Goal: Task Accomplishment & Management: Use online tool/utility

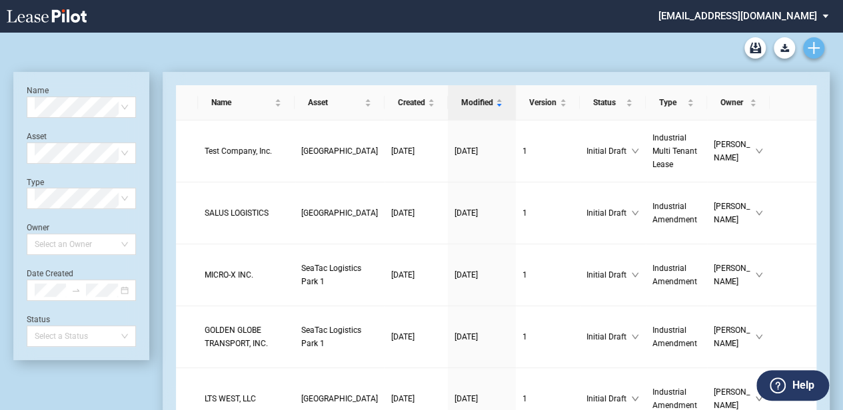
click at [810, 47] on icon "Create new document" at bounding box center [813, 48] width 12 height 12
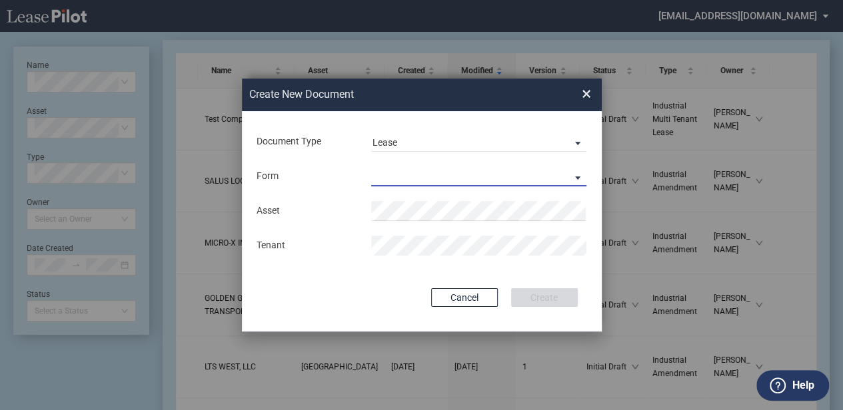
click at [507, 179] on md-select "Industrial Single Tenant Lease Industrial Multi Tenant Lease" at bounding box center [478, 177] width 215 height 20
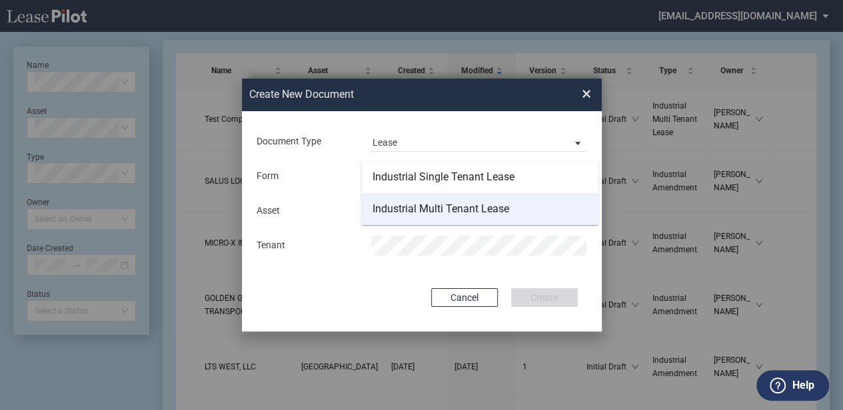
click at [490, 203] on div "Industrial Multi Tenant Lease" at bounding box center [440, 209] width 137 height 15
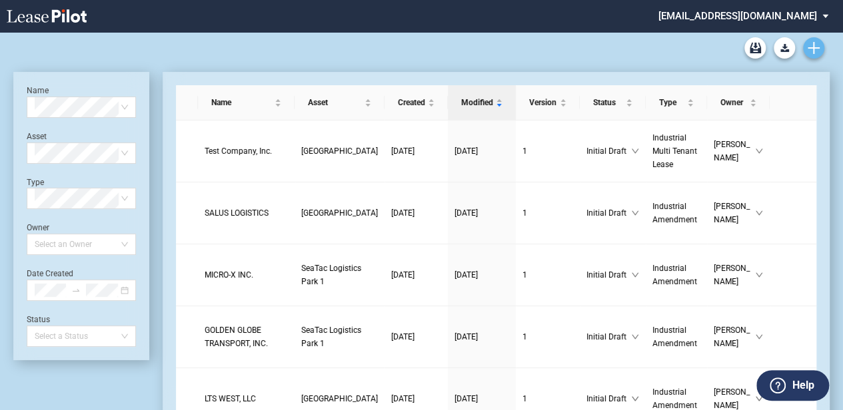
click at [817, 47] on icon "Create new document" at bounding box center [813, 48] width 12 height 12
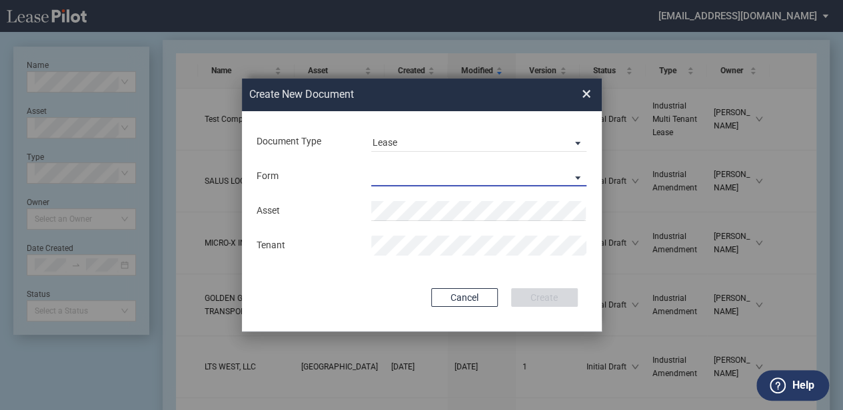
click at [465, 185] on md-select "Industrial Single Tenant Lease Industrial Multi Tenant Lease" at bounding box center [478, 177] width 215 height 20
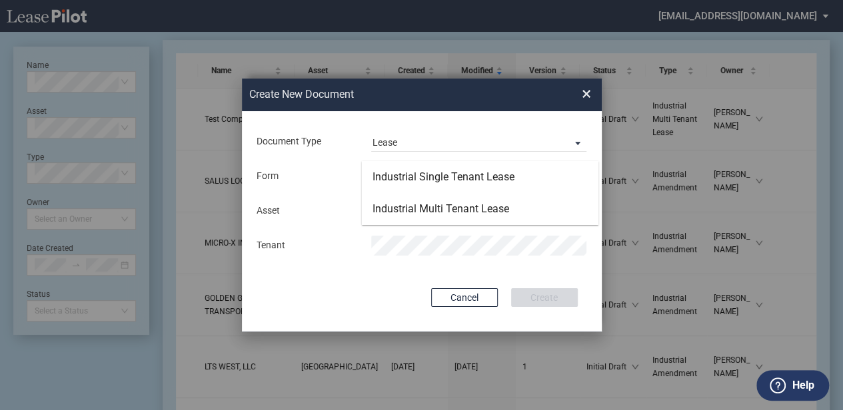
click at [457, 140] on md-backdrop at bounding box center [421, 221] width 843 height 442
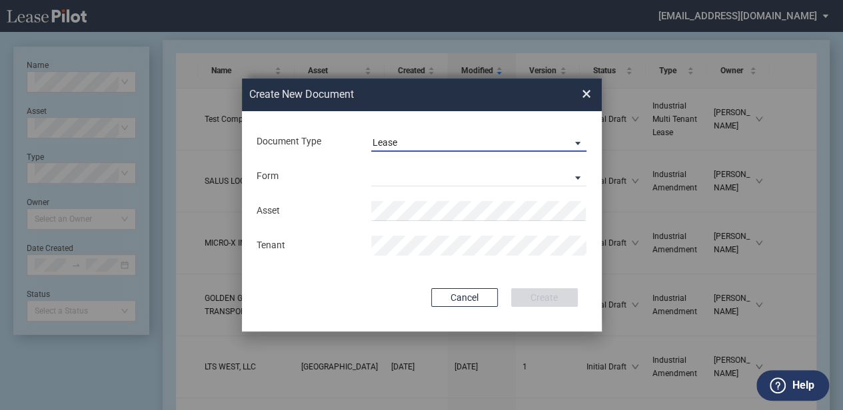
click at [456, 140] on span "Lease" at bounding box center [467, 143] width 191 height 13
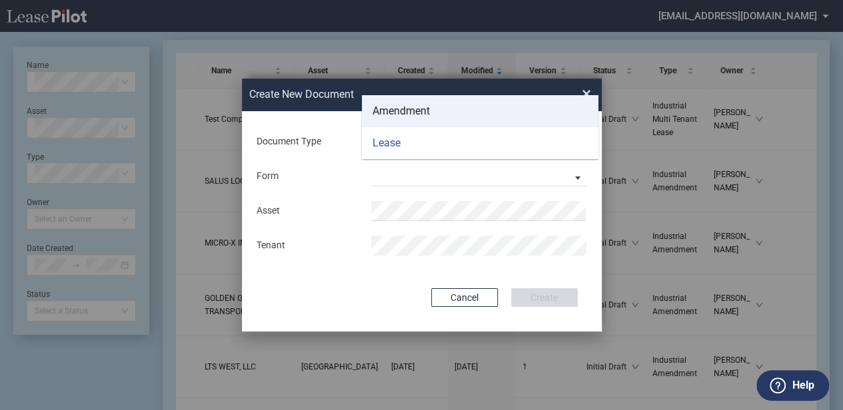
click at [457, 105] on md-option "Amendment" at bounding box center [480, 111] width 237 height 32
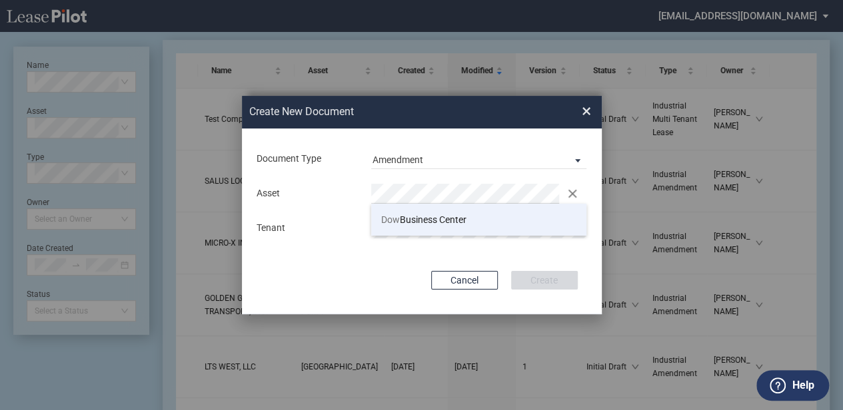
click at [449, 215] on span "Dow Business Center" at bounding box center [423, 220] width 85 height 11
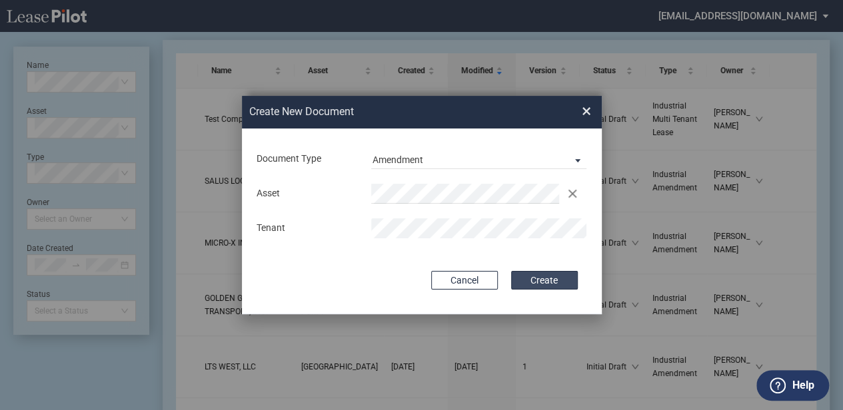
click at [565, 278] on button "Create" at bounding box center [544, 280] width 67 height 19
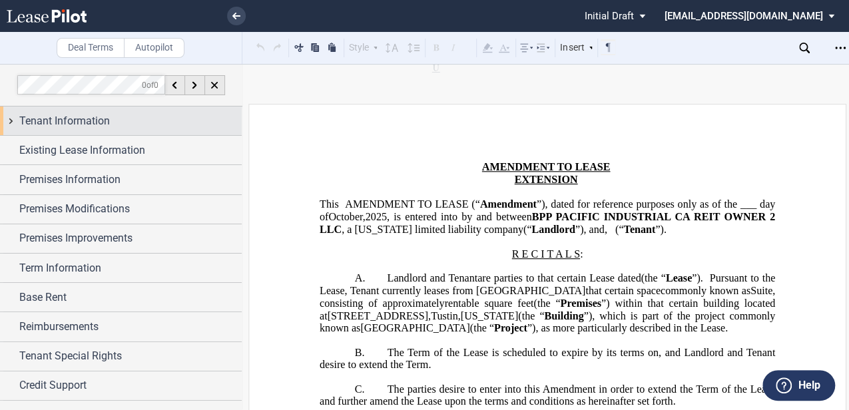
click at [125, 113] on div "Tenant Information" at bounding box center [130, 121] width 223 height 16
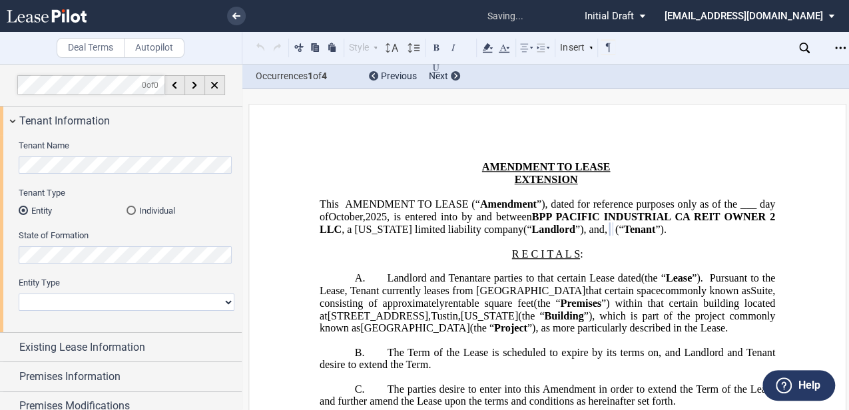
click at [47, 306] on select "Corporation Limited Liability Company General Partnership Limited Partnership O…" at bounding box center [127, 302] width 216 height 17
select select "corporation"
click at [19, 294] on select "Corporation Limited Liability Company General Partnership Limited Partnership O…" at bounding box center [127, 302] width 216 height 17
click at [0, 253] on html ".bocls-1{fill:#26354a;fill-rule:evenodd} Loading... × all changes saved Pending…" at bounding box center [424, 205] width 849 height 410
click at [586, 297] on span "that certain space" at bounding box center [623, 291] width 75 height 12
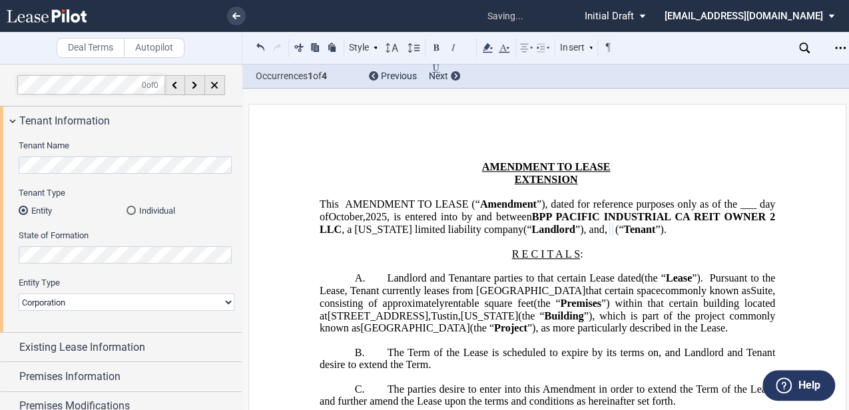
click at [478, 284] on span "are parties to that certain Lease dated" at bounding box center [559, 278] width 163 height 12
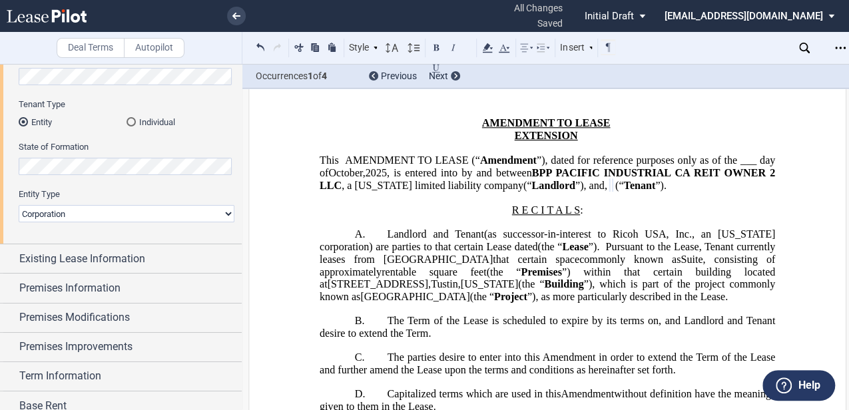
scroll to position [89, 0]
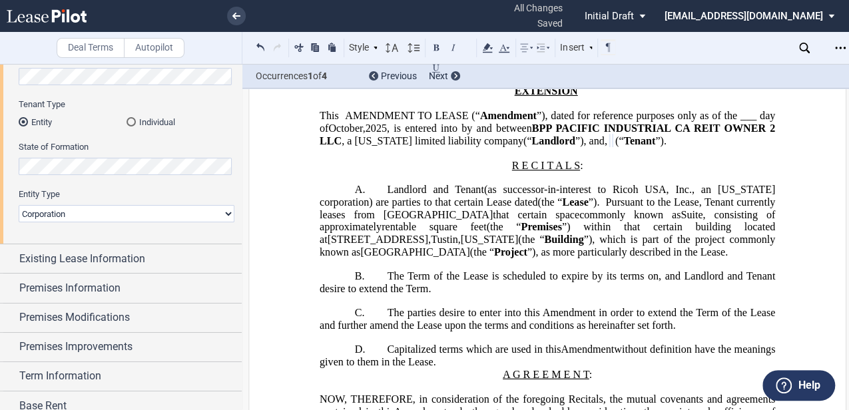
drag, startPoint x: 424, startPoint y: 214, endPoint x: 427, endPoint y: 239, distance: 24.8
click at [425, 208] on span "(as successor-in-interest to Ricoh USA, Inc., an [US_STATE] corporation) are pa…" at bounding box center [549, 196] width 458 height 24
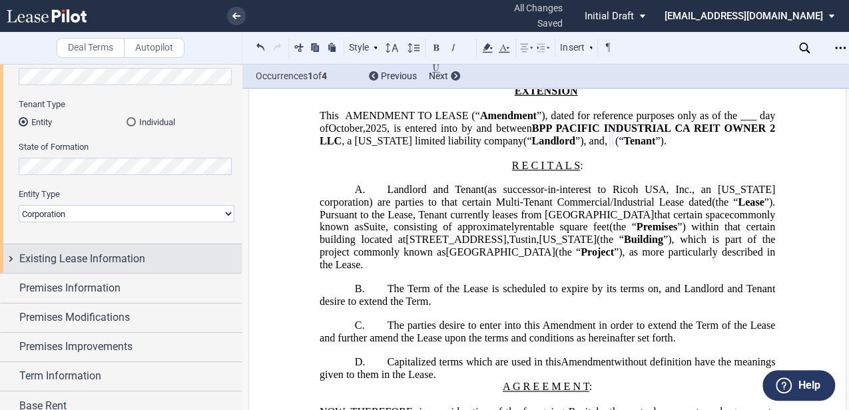
click at [78, 257] on span "Existing Lease Information" at bounding box center [82, 259] width 126 height 16
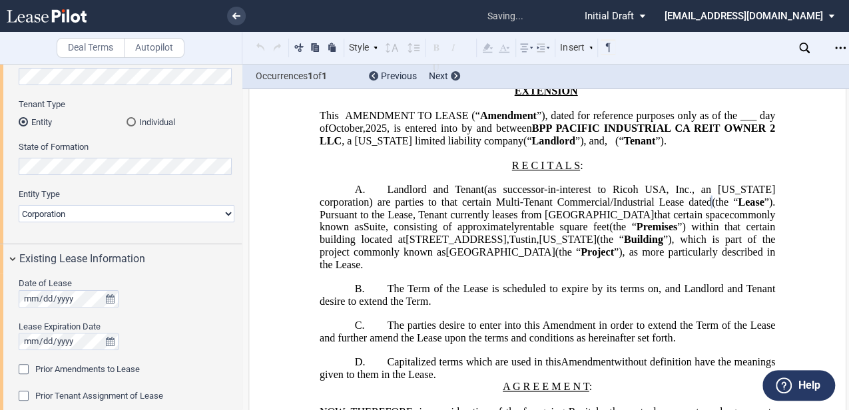
drag, startPoint x: 592, startPoint y: 279, endPoint x: 566, endPoint y: 283, distance: 26.3
click at [591, 271] on p "A. Landlord and [PERSON_NAME] (as successor-in-interest to ﻿ ﻿ ) (as successor-…" at bounding box center [548, 227] width 456 height 87
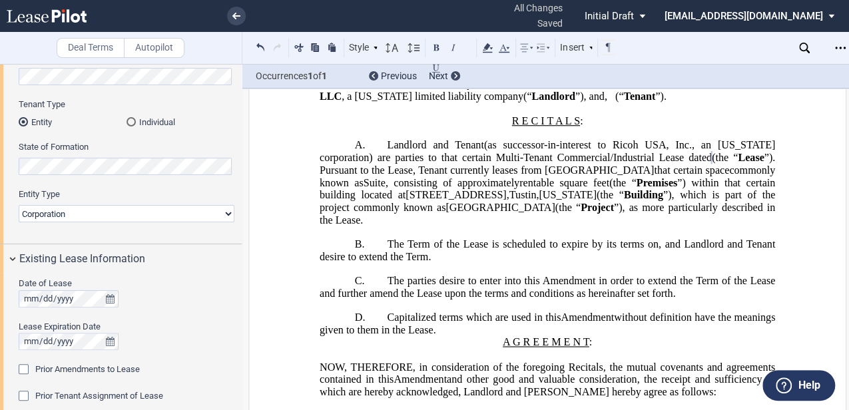
click at [484, 226] on span "”), as more particularly described in the Lease." at bounding box center [549, 214] width 458 height 24
click at [465, 250] on span "The Term of the Lease is scheduled to expire by its terms on" at bounding box center [523, 245] width 271 height 12
click at [441, 250] on span "The Term of the Lease is scheduled to expire by its terms on" at bounding box center [523, 245] width 271 height 12
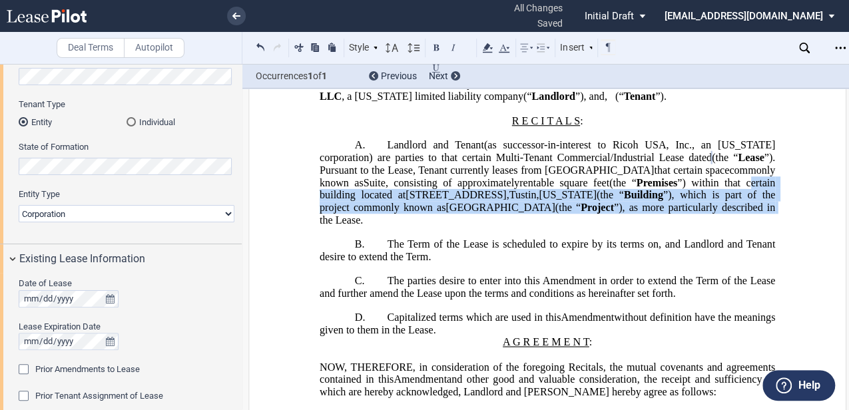
drag, startPoint x: 445, startPoint y: 233, endPoint x: 448, endPoint y: 262, distance: 29.4
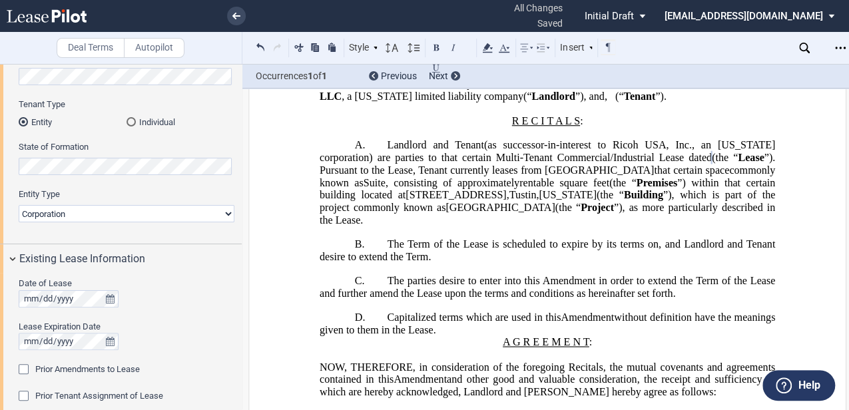
click at [448, 250] on span "The Term of the Lease is scheduled to expire by its terms on" at bounding box center [523, 245] width 271 height 12
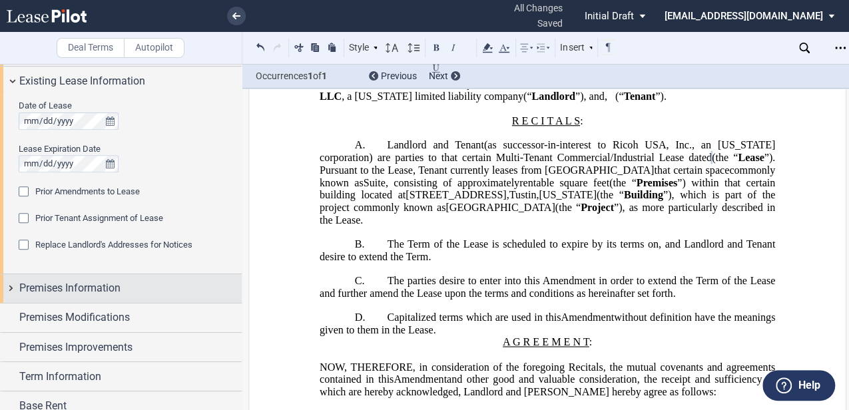
click at [84, 290] on span "Premises Information" at bounding box center [69, 288] width 101 height 16
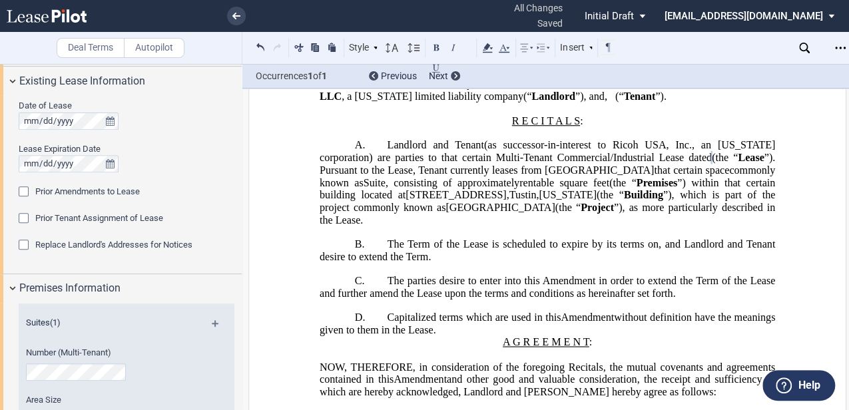
scroll to position [355, 0]
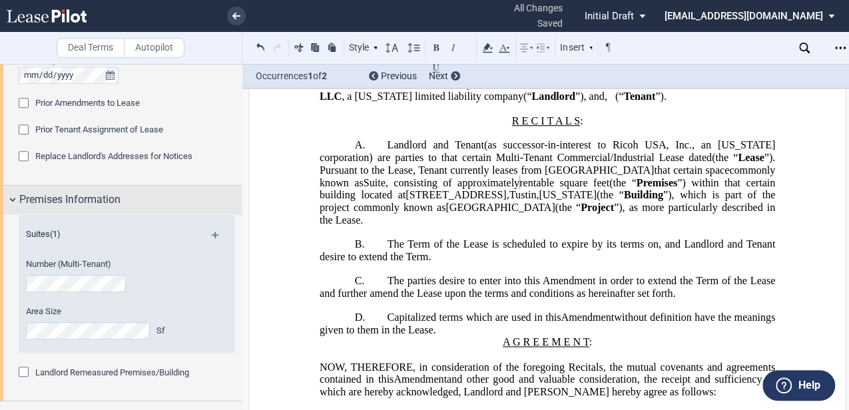
click at [111, 193] on span "Premises Information" at bounding box center [69, 200] width 101 height 16
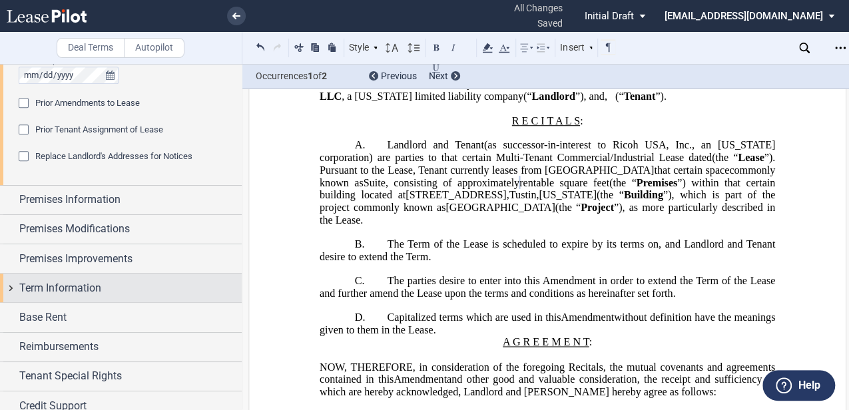
click at [105, 282] on div "Term Information" at bounding box center [130, 288] width 223 height 16
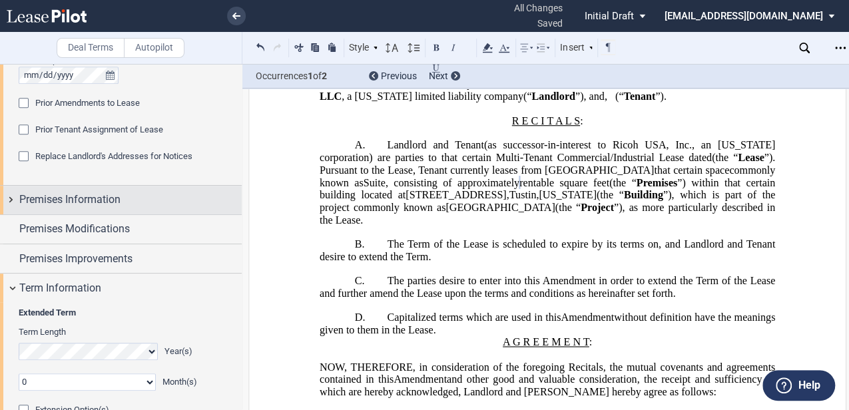
click at [97, 197] on span "Premises Information" at bounding box center [69, 200] width 101 height 16
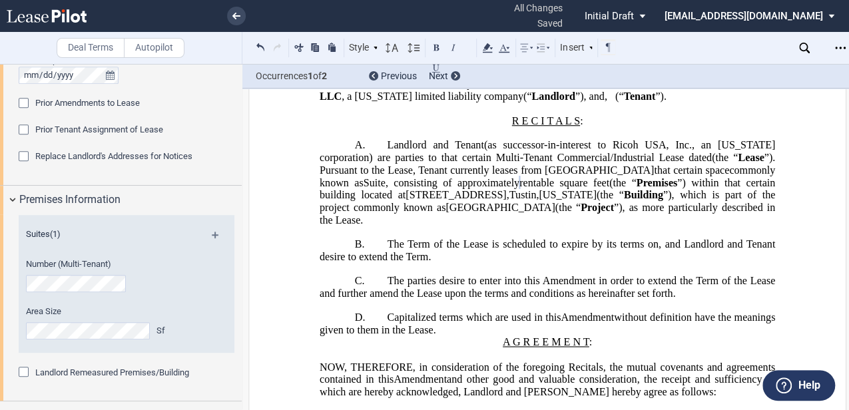
scroll to position [177, 0]
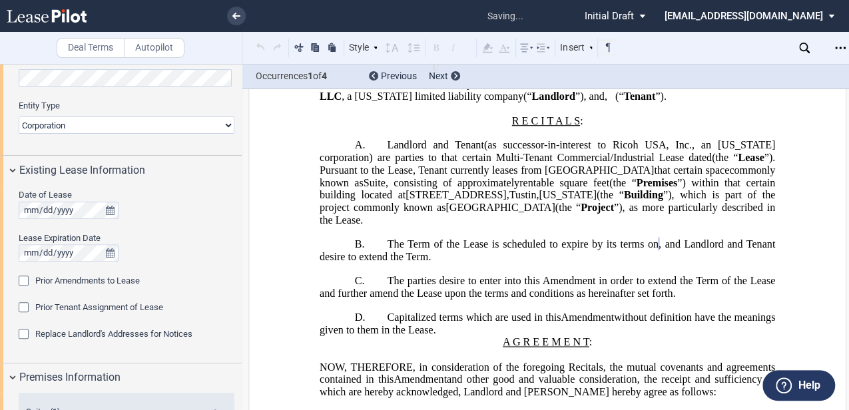
click at [510, 201] on span "," at bounding box center [508, 195] width 3 height 12
click at [490, 214] on span "[GEOGRAPHIC_DATA]" at bounding box center [500, 208] width 109 height 12
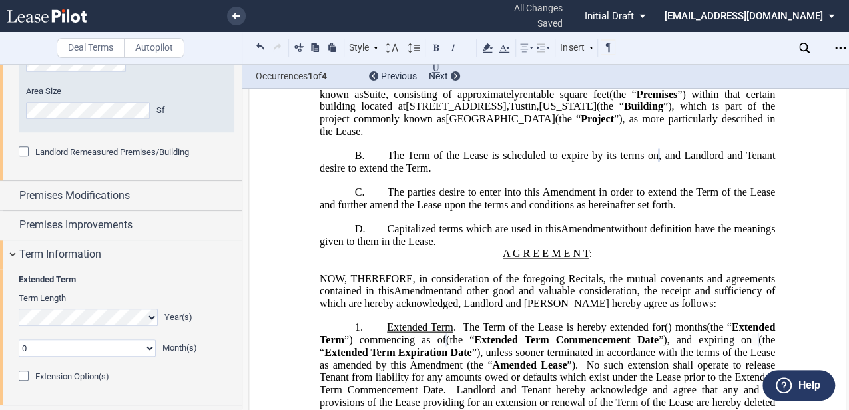
scroll to position [577, 0]
click at [81, 349] on select "0 1 2 3 4 5 6 7 8 9 10 11" at bounding box center [87, 346] width 137 height 17
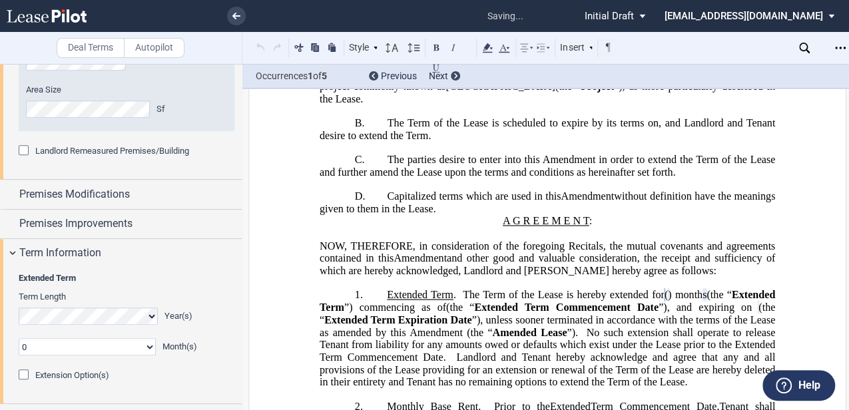
scroll to position [371, 0]
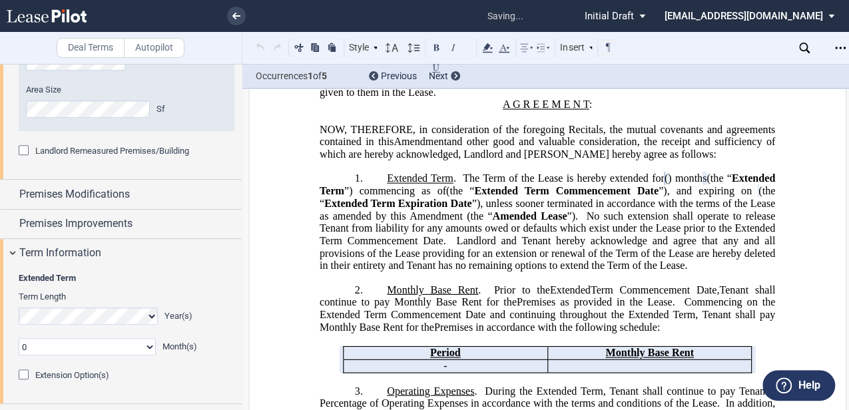
select select "number:3"
click at [19, 338] on select "0 1 2 3 4 5 6 7 8 9 10 11" at bounding box center [87, 346] width 137 height 17
click at [437, 272] on span "Landlord and Tenant hereby acknowledge and agree that any and all provisions of…" at bounding box center [549, 253] width 458 height 37
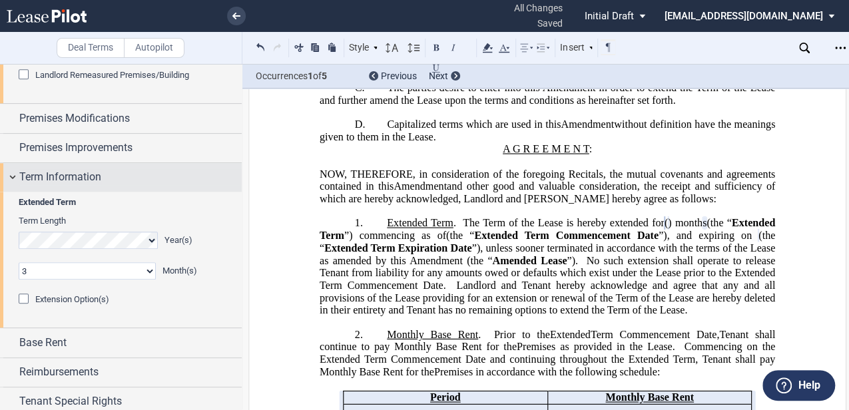
scroll to position [716, 0]
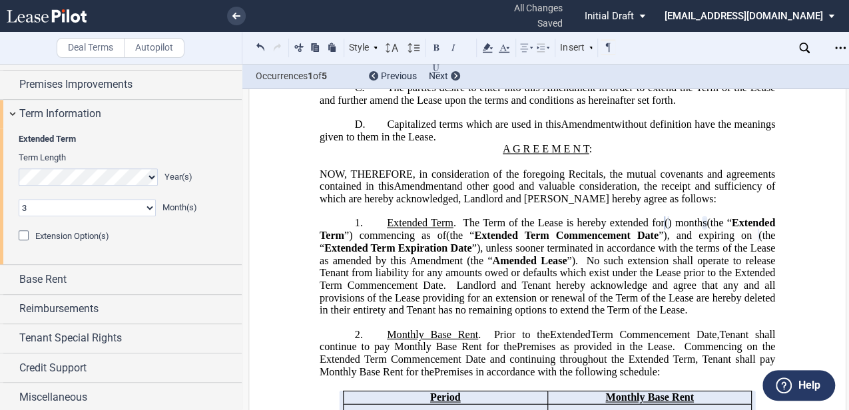
drag, startPoint x: 76, startPoint y: 280, endPoint x: 109, endPoint y: 316, distance: 49.0
click at [76, 280] on div "Base Rent" at bounding box center [130, 280] width 223 height 16
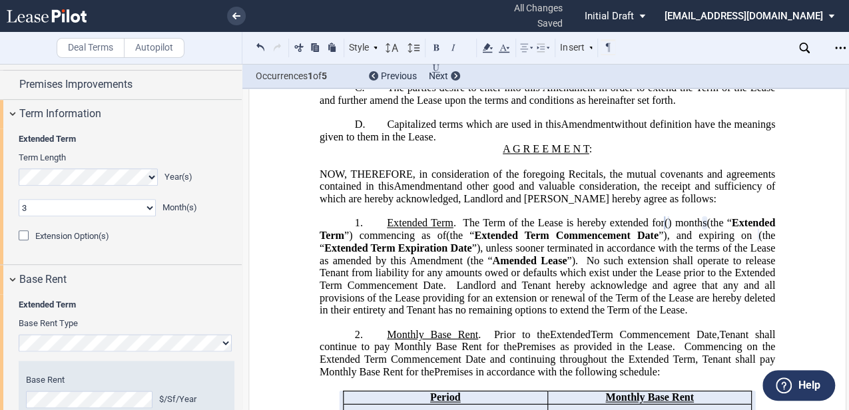
scroll to position [805, 0]
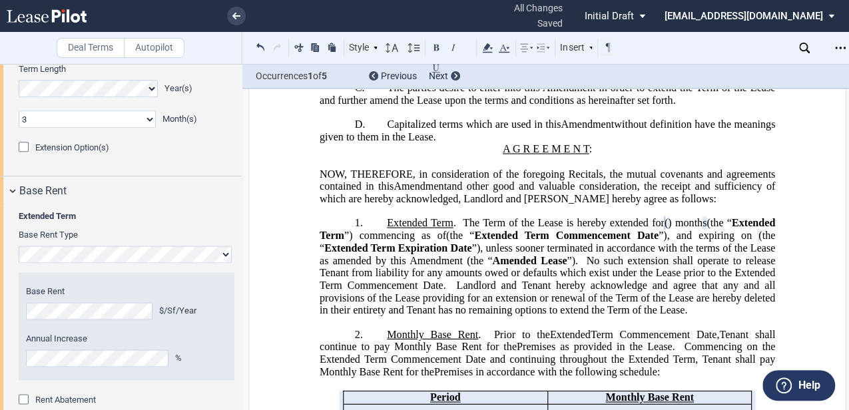
click at [553, 291] on span "No such extension shall operate to release Tenant from liability for any amount…" at bounding box center [549, 272] width 458 height 37
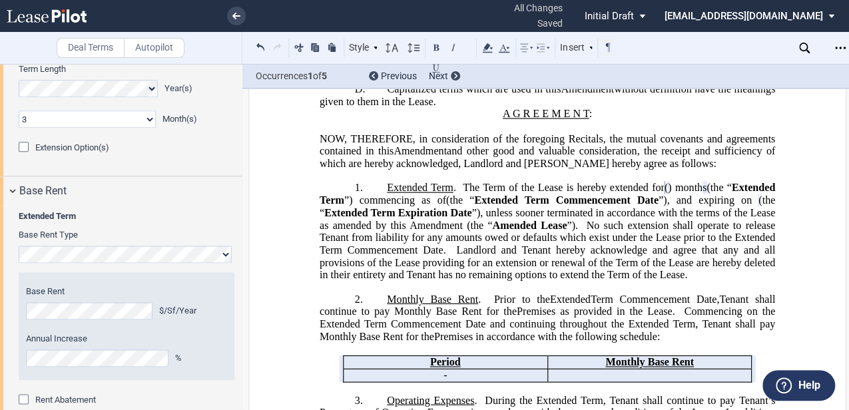
scroll to position [371, 0]
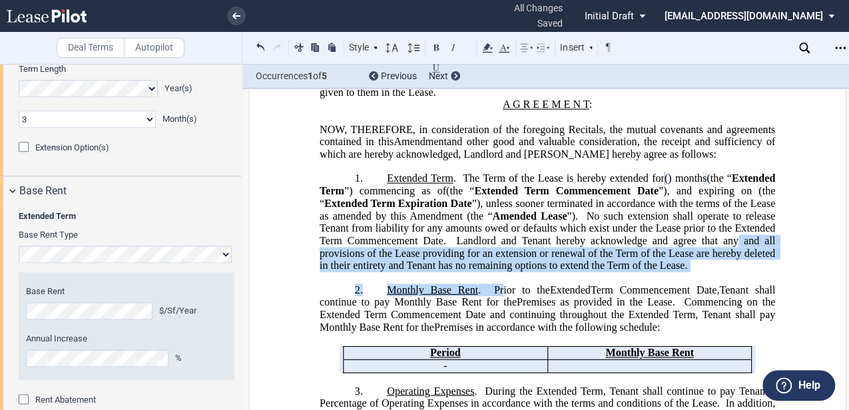
drag, startPoint x: 456, startPoint y: 276, endPoint x: 502, endPoint y: 329, distance: 70.8
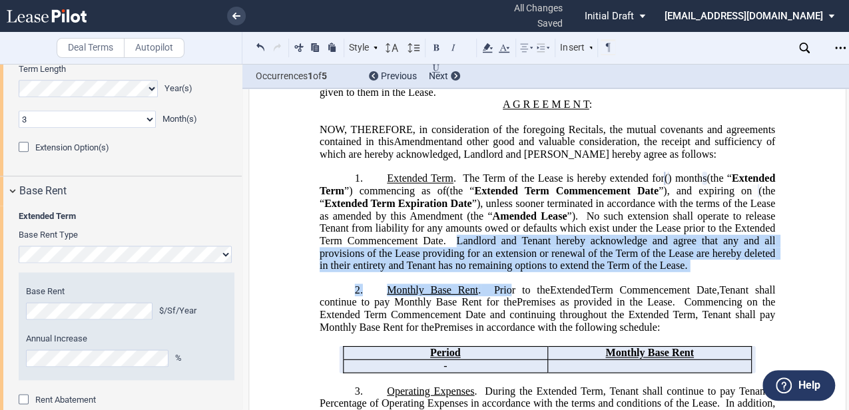
drag, startPoint x: 502, startPoint y: 329, endPoint x: 502, endPoint y: 339, distance: 10.0
click at [504, 308] on span "Tenant shall continue to pay Monthly Base Rent for the" at bounding box center [549, 296] width 458 height 24
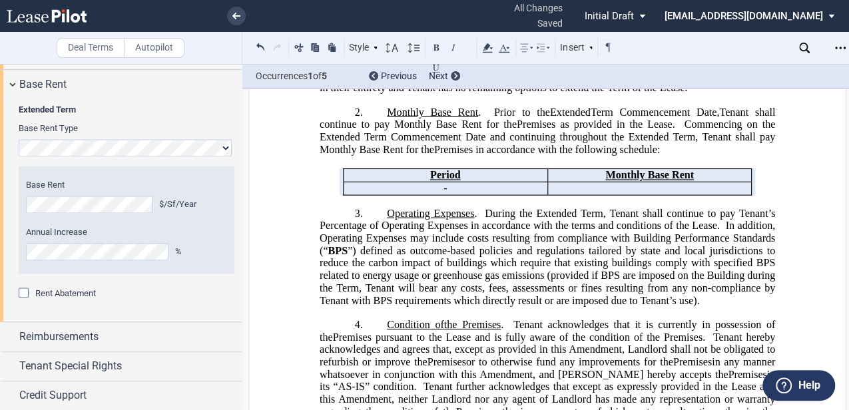
scroll to position [938, 0]
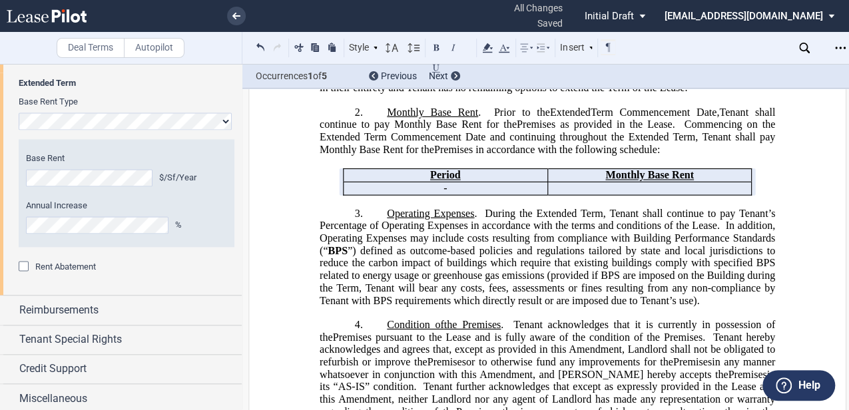
click at [61, 262] on span "Rent Abatement" at bounding box center [65, 267] width 61 height 10
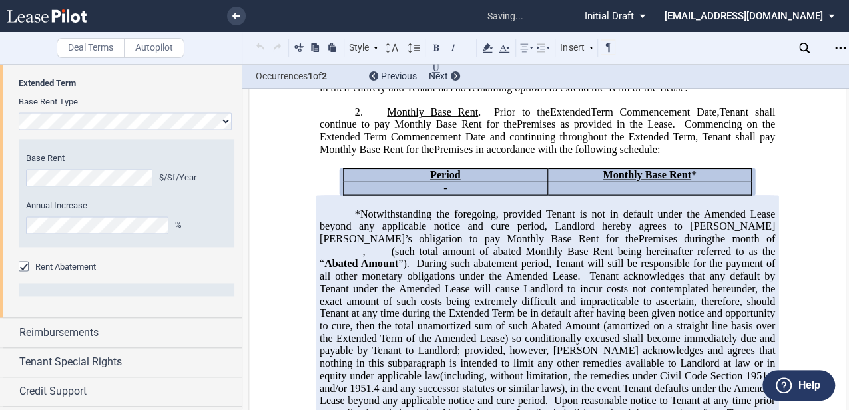
click at [554, 269] on span "(such total amount of abated Monthly Base Rent being hereinafter referred to as…" at bounding box center [549, 257] width 458 height 24
click at [526, 257] on span "the month of ________," at bounding box center [549, 245] width 458 height 24
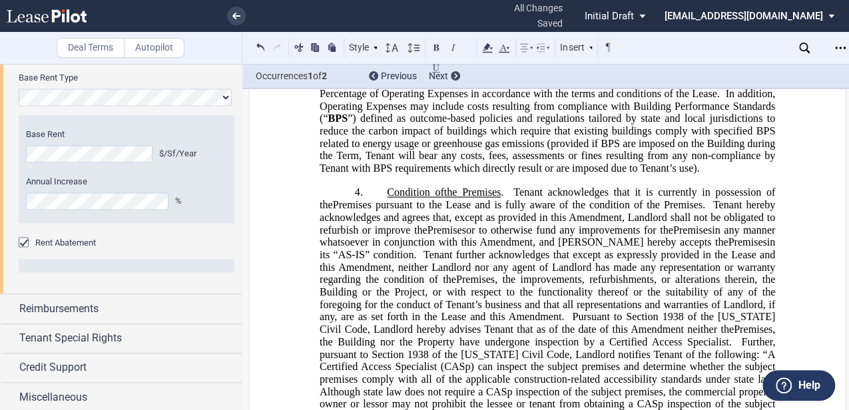
scroll to position [993, 0]
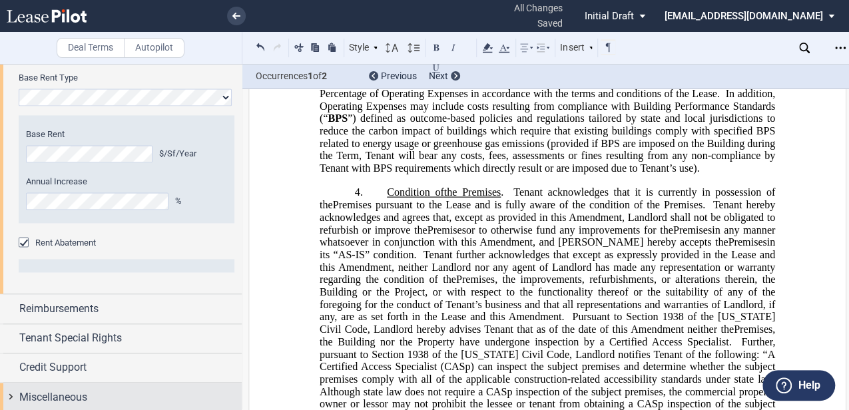
click at [119, 389] on div "Miscellaneous" at bounding box center [130, 397] width 223 height 16
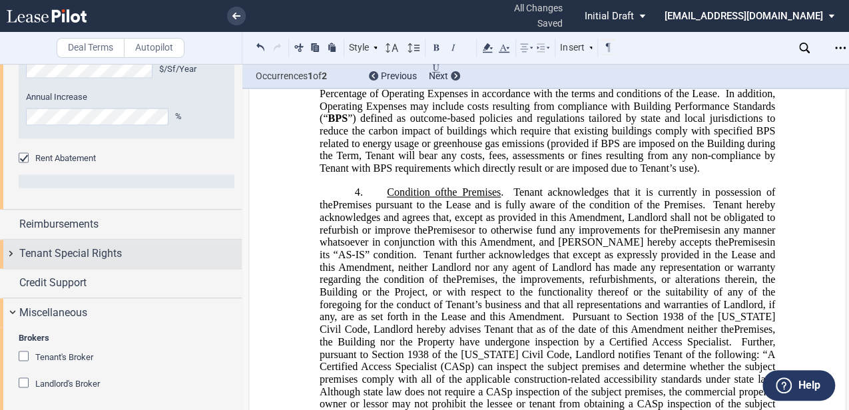
click at [103, 257] on span "Tenant Special Rights" at bounding box center [70, 254] width 103 height 16
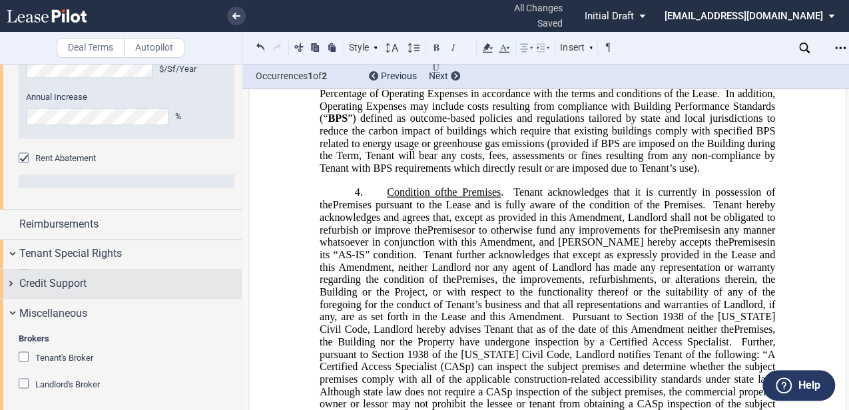
click at [105, 278] on div "Credit Support" at bounding box center [130, 284] width 223 height 16
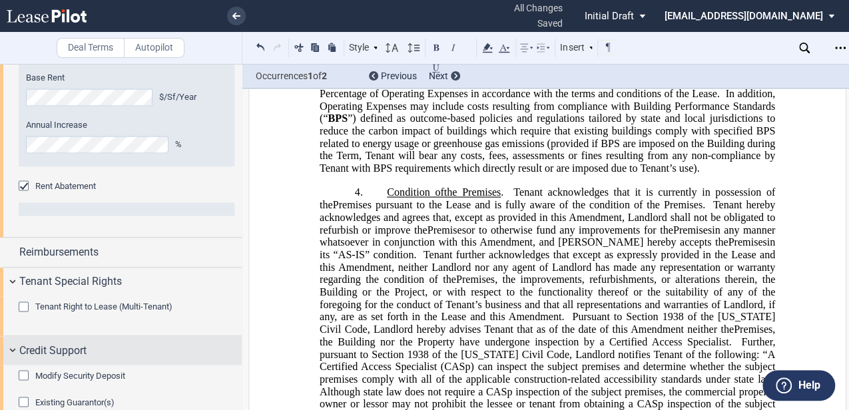
scroll to position [1001, 0]
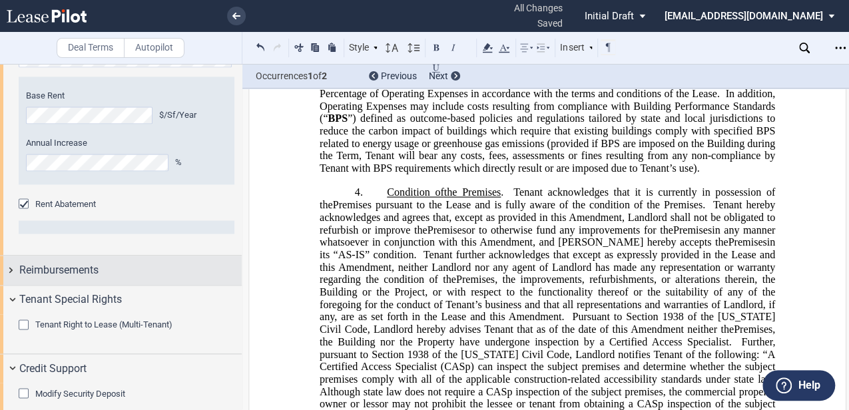
click at [173, 269] on div "Reimbursements" at bounding box center [130, 270] width 223 height 16
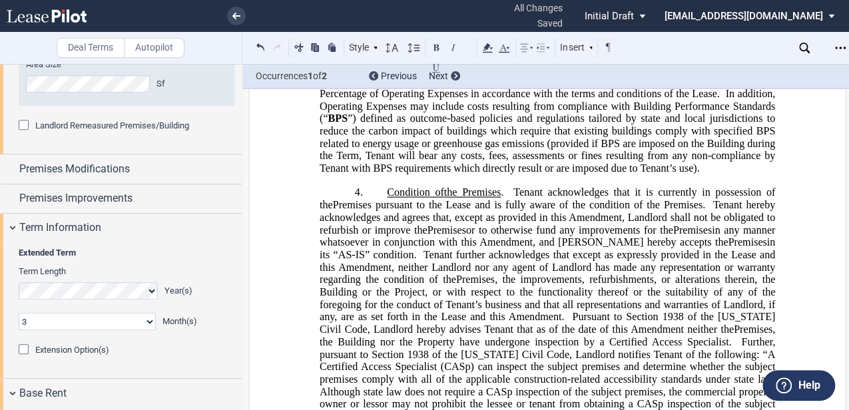
scroll to position [601, 0]
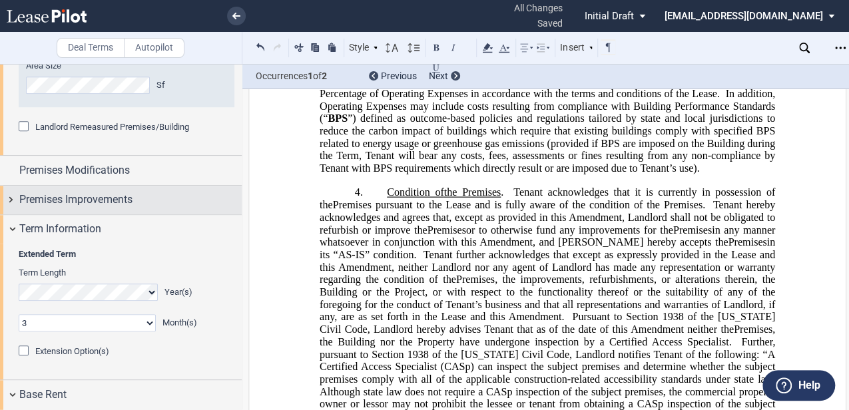
click at [129, 200] on span "Premises Improvements" at bounding box center [75, 200] width 113 height 16
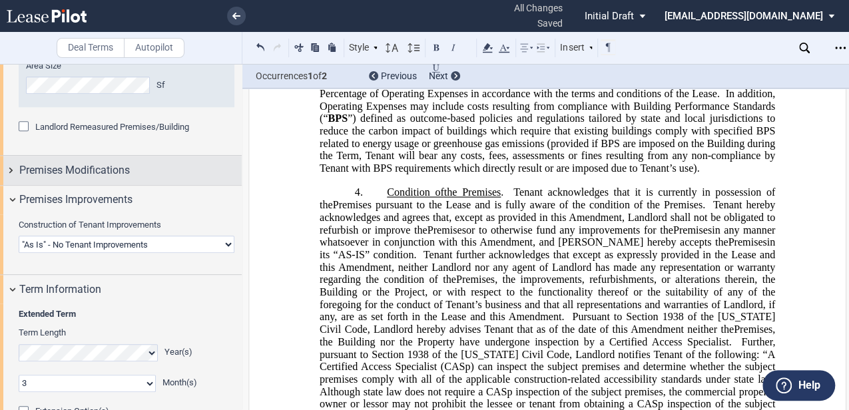
click at [145, 165] on div "Premises Modifications" at bounding box center [130, 171] width 223 height 16
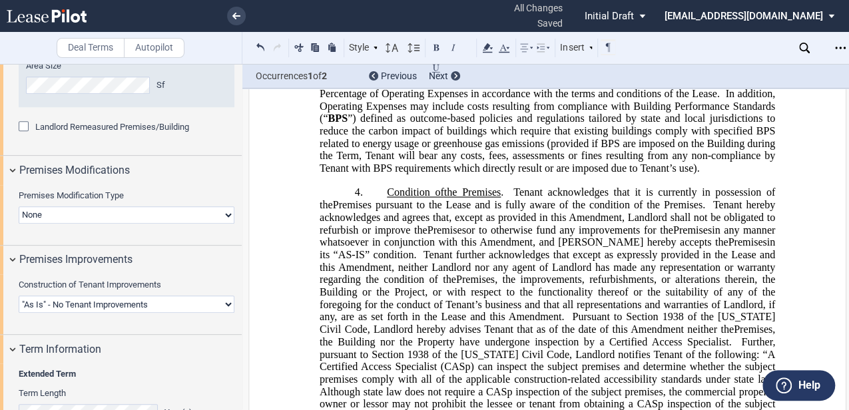
click at [136, 161] on div "Premises Modifications" at bounding box center [121, 170] width 242 height 29
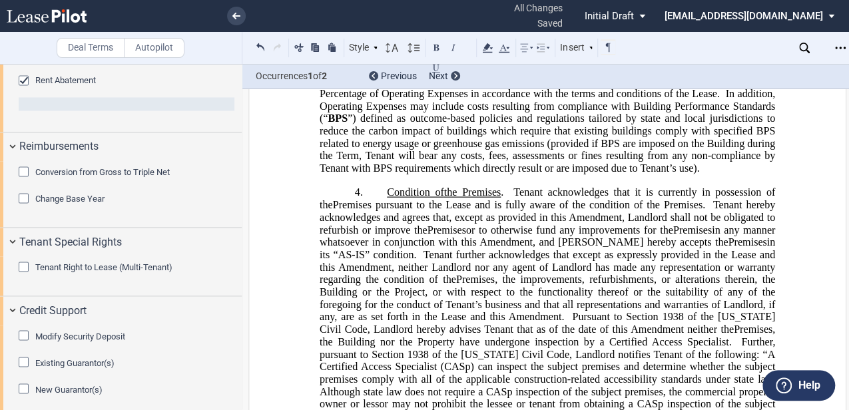
scroll to position [1199, 0]
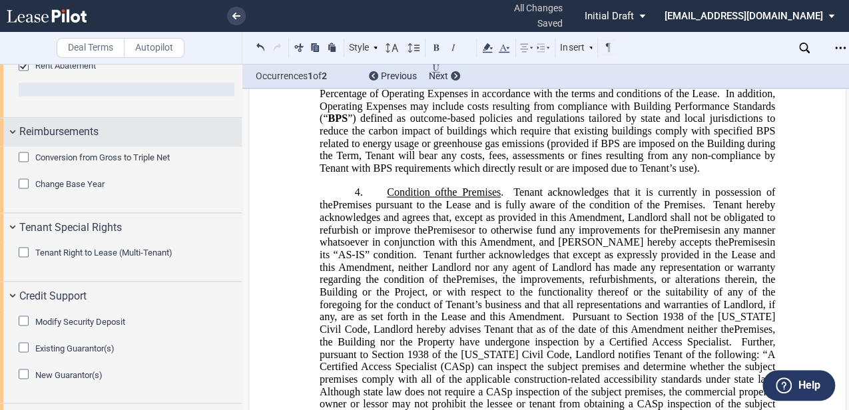
click at [75, 133] on span "Reimbursements" at bounding box center [58, 132] width 79 height 16
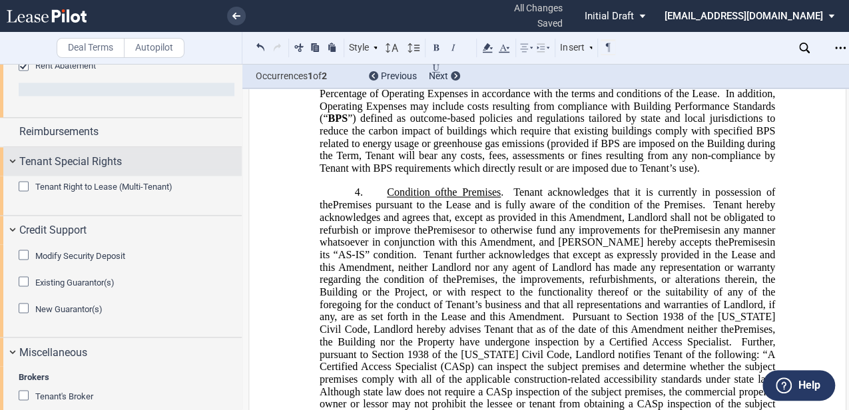
click at [111, 165] on span "Tenant Special Rights" at bounding box center [70, 161] width 103 height 16
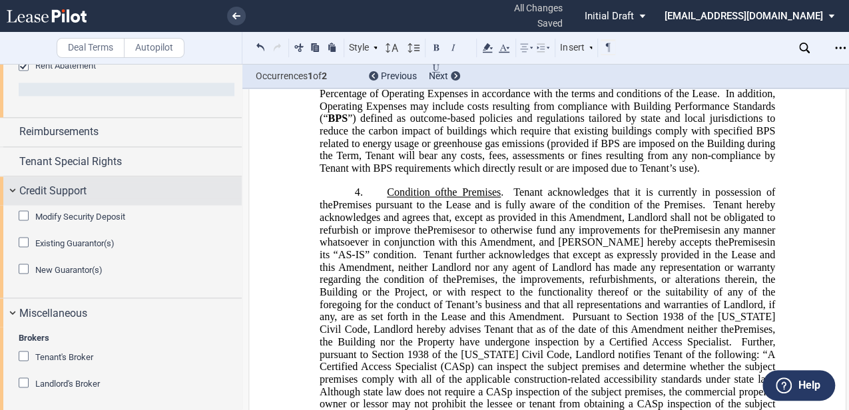
click at [101, 192] on div "Credit Support" at bounding box center [130, 191] width 223 height 16
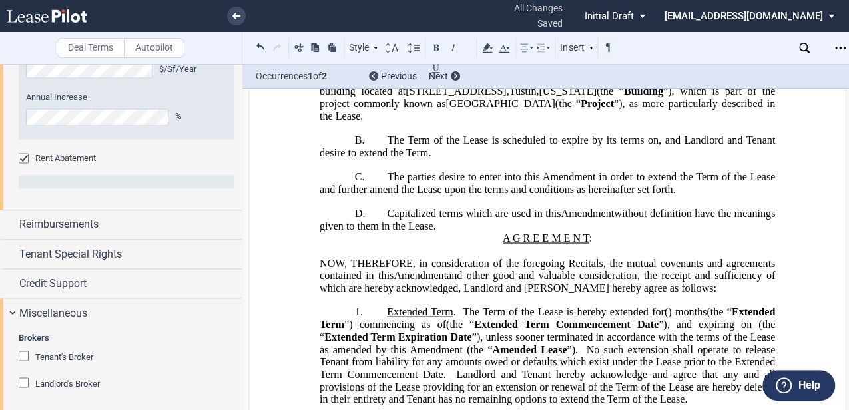
scroll to position [222, 0]
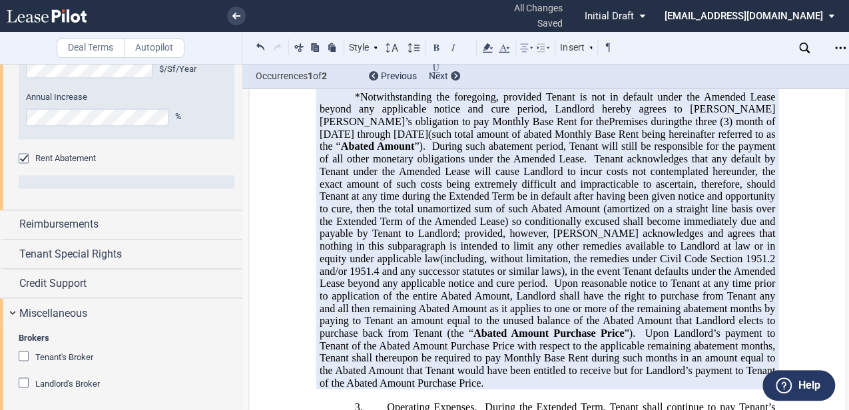
click at [525, 264] on span "Tenant acknowledges that any default by Tenant under the Amended Lease will cau…" at bounding box center [549, 208] width 458 height 111
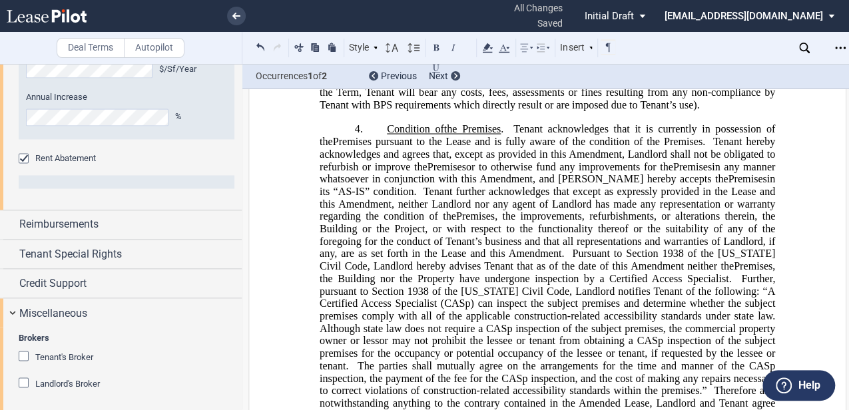
scroll to position [1021, 0]
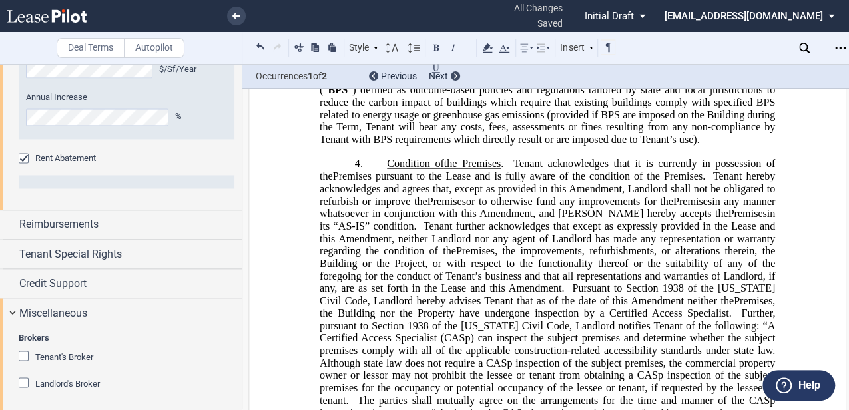
click at [728, 147] on p "3. Operating Expenses . During the Extended Term, Tenant shall continue to pay …" at bounding box center [548, 97] width 456 height 100
click at [387, 170] on span "Condition of" at bounding box center [415, 164] width 57 height 12
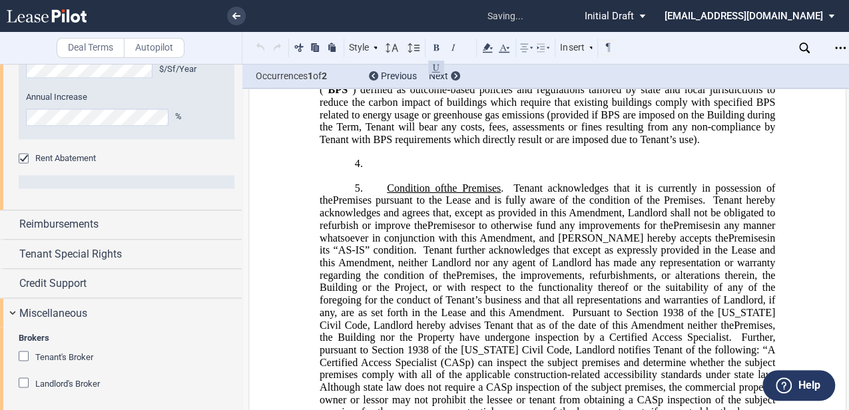
click at [426, 213] on div "!!SET_LEVEL_1!! !!AMD_LEVEL_2!! 4. ﻿ !!SET_LEVEL_1!! !!AMD_LEVEL_2!! 5. Conditi…" at bounding box center [548, 407] width 456 height 498
click at [474, 171] on p "4. ﻿" at bounding box center [548, 164] width 456 height 13
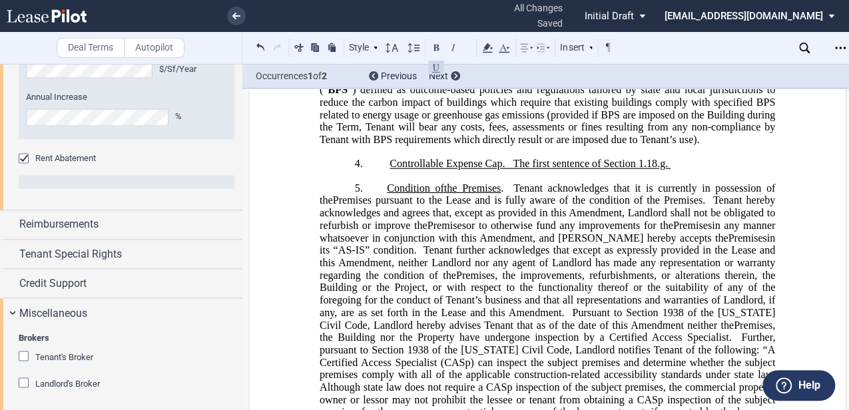
drag, startPoint x: 668, startPoint y: 208, endPoint x: 505, endPoint y: 208, distance: 162.6
click at [510, 171] on p "4. ﻿Controllable Expense Cap. The first sentence of Section 1.18.g." at bounding box center [548, 164] width 456 height 13
drag, startPoint x: 498, startPoint y: 207, endPoint x: 675, endPoint y: 209, distance: 176.6
click at [675, 171] on p "4. ﻿Controllable Expense Cap. The first sentence of Section 1.18.g." at bounding box center [548, 164] width 456 height 13
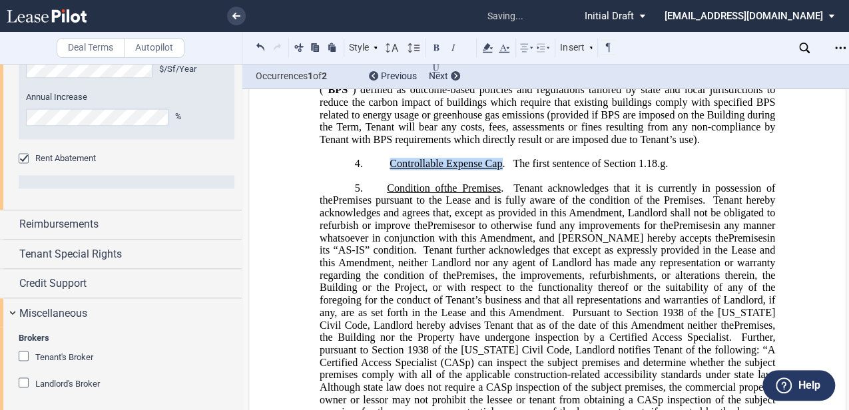
click at [673, 171] on p "4. ﻿Controllable Expense Cap ﻿ . The first sentence of Section 1.18.g. ﻿" at bounding box center [548, 164] width 456 height 13
click at [677, 171] on p "4. ﻿Controllable Expense Cap . The first sentence of Section 1.18.g." at bounding box center [548, 164] width 456 height 13
click at [679, 171] on p "4. ﻿Controllable Expense Cap . The first sentence of Section 1.18.g." at bounding box center [548, 164] width 456 height 13
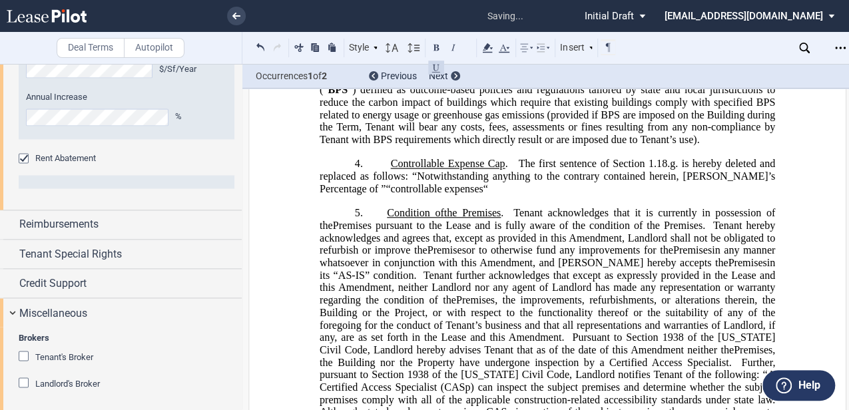
click at [448, 195] on p "4. ﻿Controllable Expense Cap . The first sentence of Section 1.18.g. is hereby …" at bounding box center [548, 176] width 456 height 37
click at [424, 195] on span "﻿Controllable Expense Cap . The first sentence of Section 1.18.g. is hereby del…" at bounding box center [549, 176] width 458 height 37
click at [320, 195] on span "﻿Controllable Expense Cap . The first sentence of Section 1.18.g. is hereby del…" at bounding box center [549, 176] width 458 height 37
click at [444, 195] on p "4. ﻿Controllable Expense Cap . The first sentence of Section 1.18.g. is hereby …" at bounding box center [548, 176] width 456 height 37
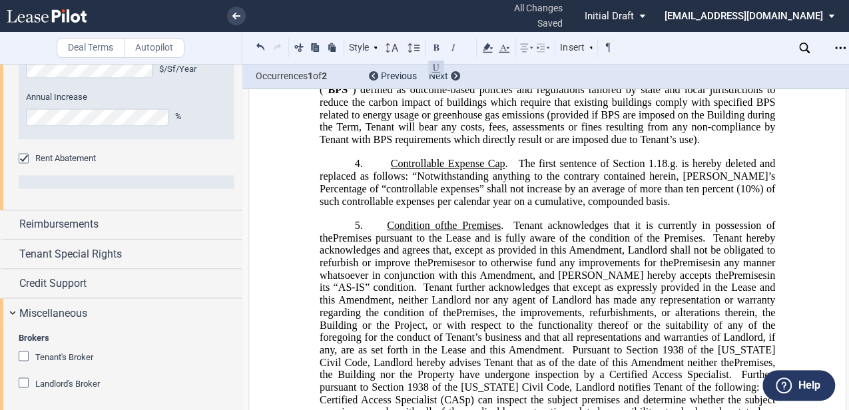
click at [583, 268] on span "or to otherwise fund any improvements for the" at bounding box center [569, 262] width 207 height 12
click at [672, 208] on p "4. ﻿Controllable Expense Cap . The first sentence of Section 1.18.g. is hereby …" at bounding box center [548, 183] width 456 height 50
click at [643, 244] on span "Premises pursuant to the Lease and is fully aware of the condition of the Premi…" at bounding box center [518, 238] width 370 height 12
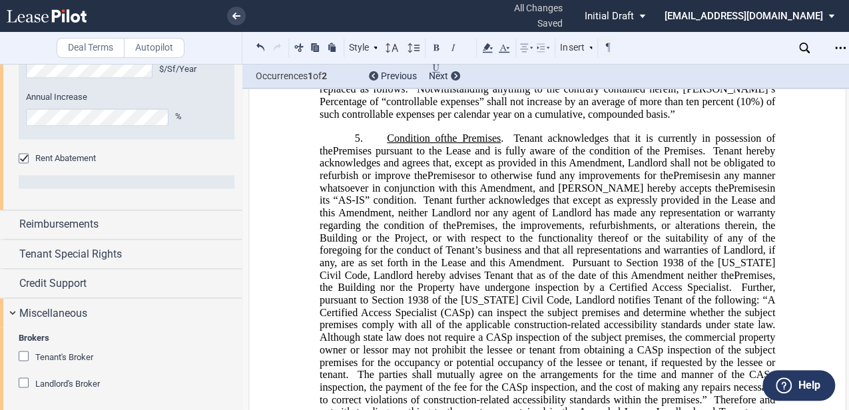
scroll to position [1110, 0]
drag, startPoint x: 425, startPoint y: 266, endPoint x: 415, endPoint y: 248, distance: 20.6
click at [425, 230] on span "Tenant further acknowledges that except as expressly provided in the Lease and …" at bounding box center [549, 211] width 458 height 37
drag, startPoint x: 386, startPoint y: 182, endPoint x: 398, endPoint y: 203, distance: 24.5
click at [387, 143] on span "Condition of" at bounding box center [415, 137] width 57 height 12
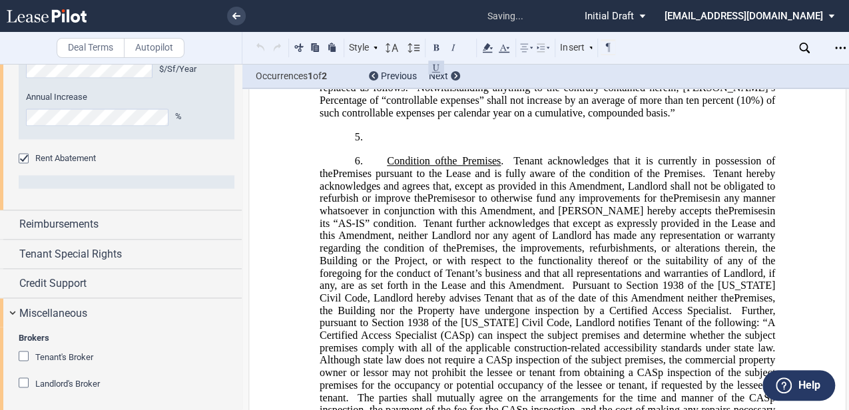
drag, startPoint x: 439, startPoint y: 194, endPoint x: 435, endPoint y: 186, distance: 8.9
click at [439, 193] on div "!!SET_LEVEL_1!! !!AMD_LEVEL_2!! 5. ﻿ !!SET_LEVEL_1!! !!AMD_LEVEL_2!! 6. Conditi…" at bounding box center [548, 380] width 456 height 498
click at [435, 143] on p "5. ﻿" at bounding box center [548, 137] width 456 height 13
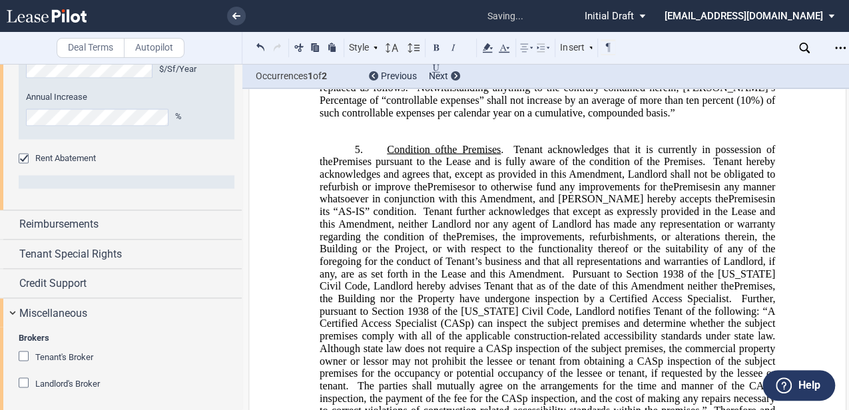
click at [466, 243] on span "Premises" at bounding box center [475, 237] width 39 height 12
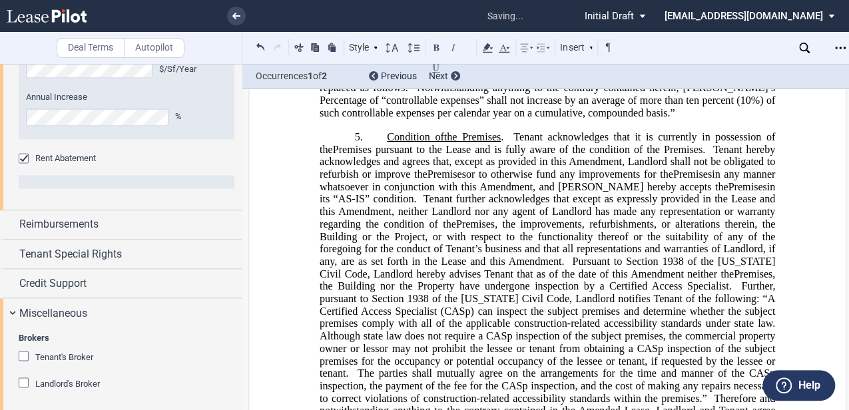
click at [414, 180] on span "Tenant hereby acknowledges and agrees that, except as provided in this Amendmen…" at bounding box center [549, 161] width 458 height 37
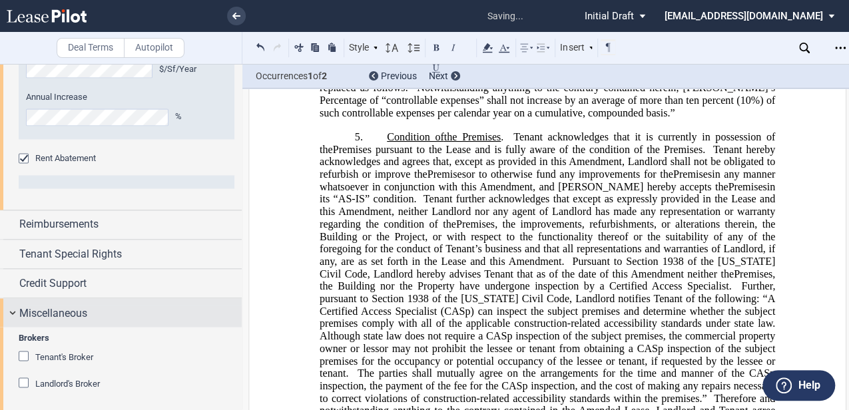
click at [125, 305] on div "Miscellaneous" at bounding box center [130, 313] width 223 height 16
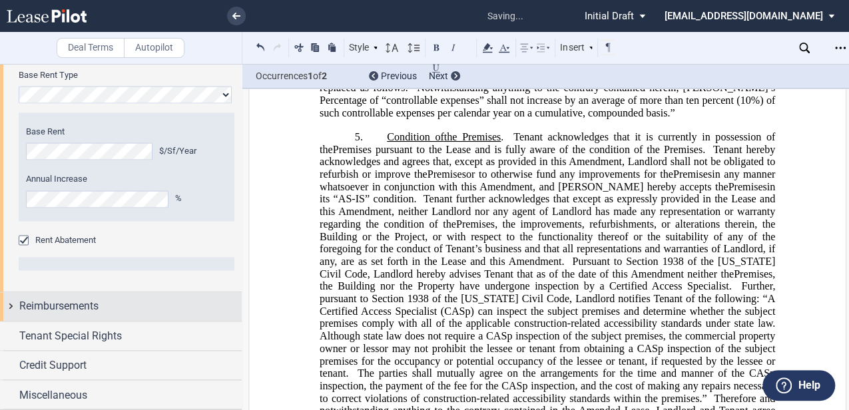
scroll to position [1022, 0]
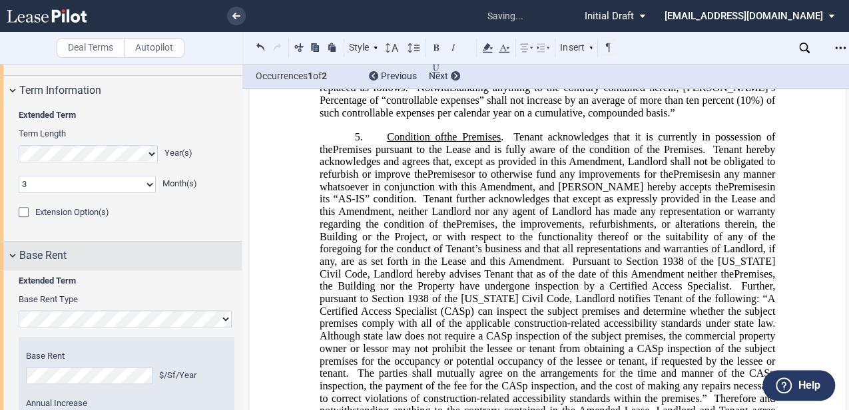
click at [123, 257] on div "Base Rent" at bounding box center [130, 256] width 223 height 16
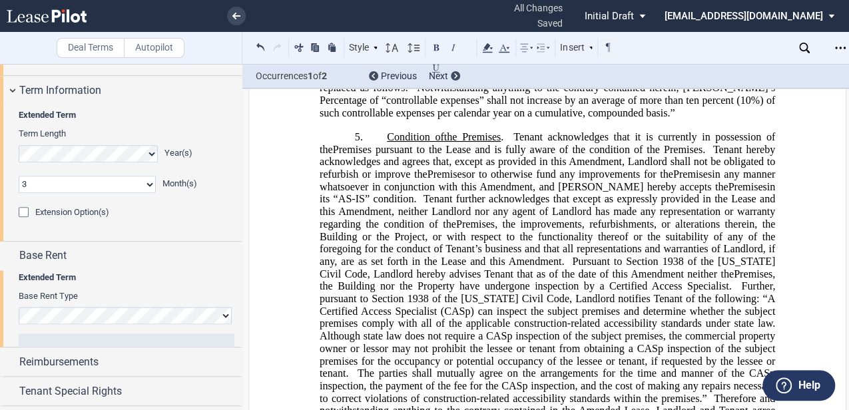
scroll to position [776, 0]
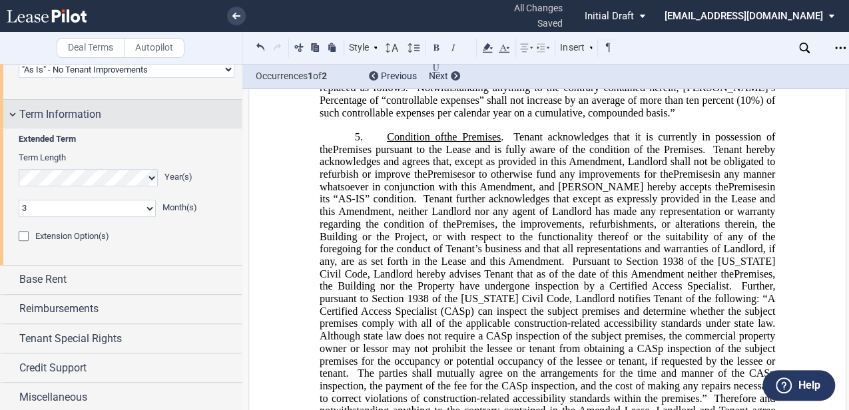
click at [66, 115] on span "Term Information" at bounding box center [60, 115] width 82 height 16
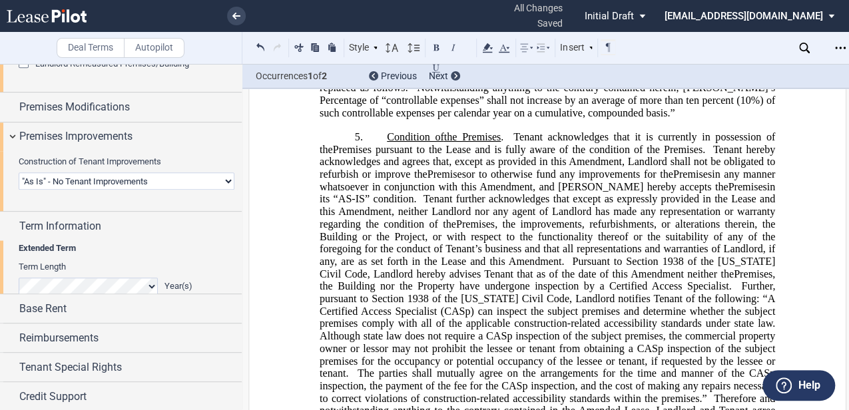
scroll to position [640, 0]
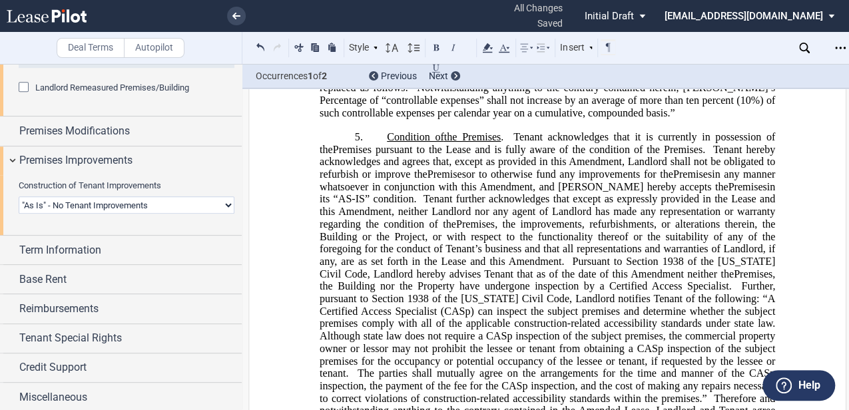
click at [116, 157] on span "Premises Improvements" at bounding box center [75, 161] width 113 height 16
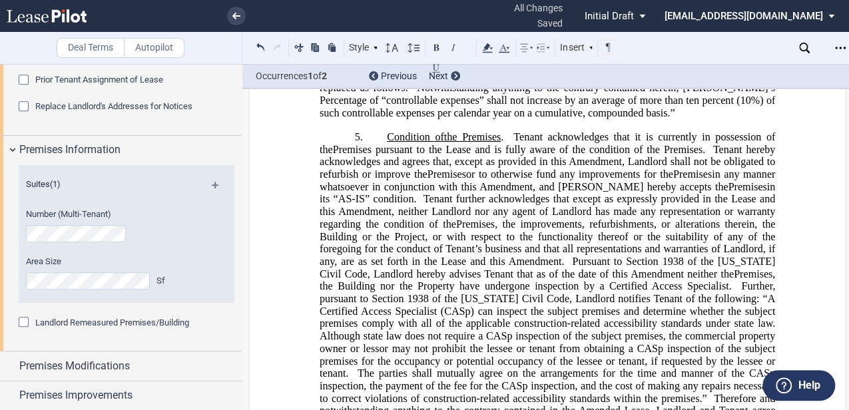
click at [119, 152] on span "Premises Information" at bounding box center [69, 150] width 101 height 16
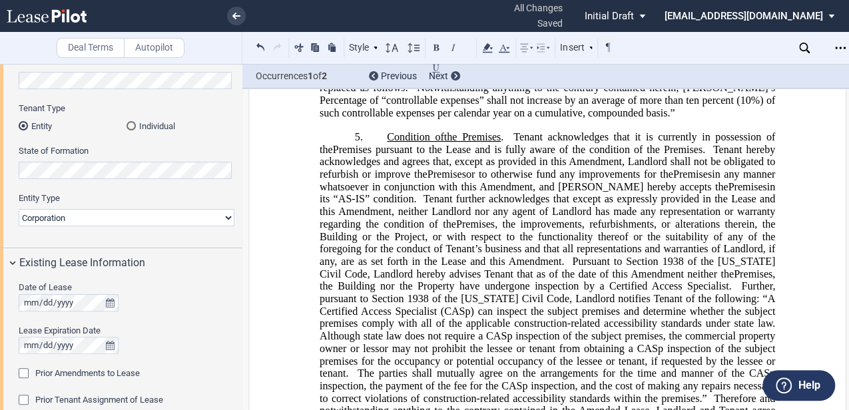
scroll to position [83, 0]
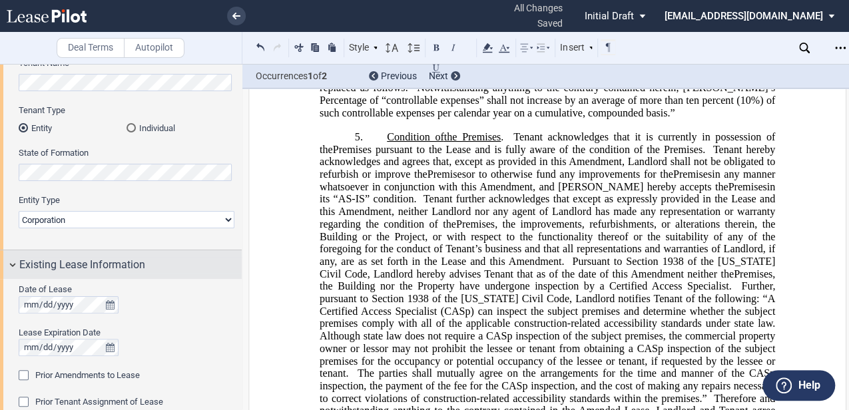
click at [119, 268] on span "Existing Lease Information" at bounding box center [82, 265] width 126 height 16
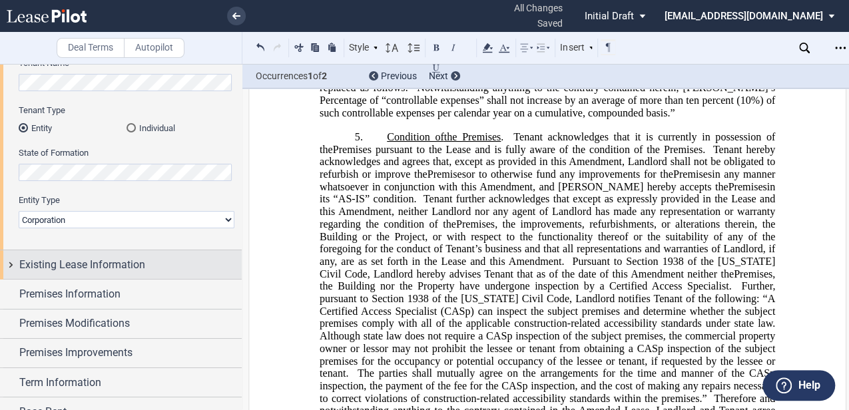
scroll to position [215, 0]
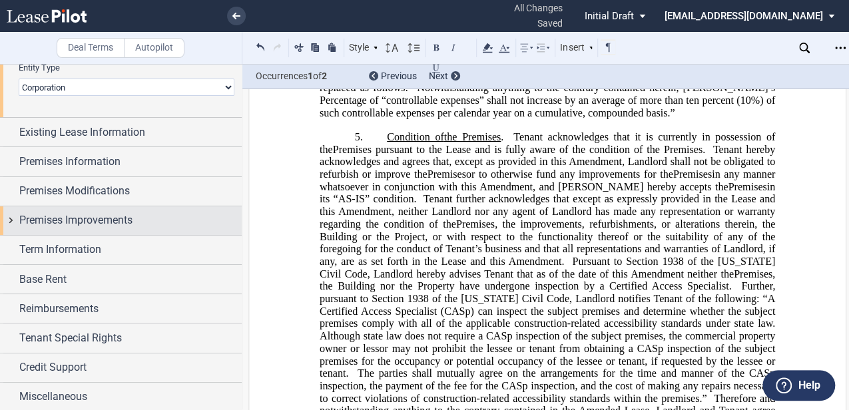
click at [121, 215] on span "Premises Improvements" at bounding box center [75, 221] width 113 height 16
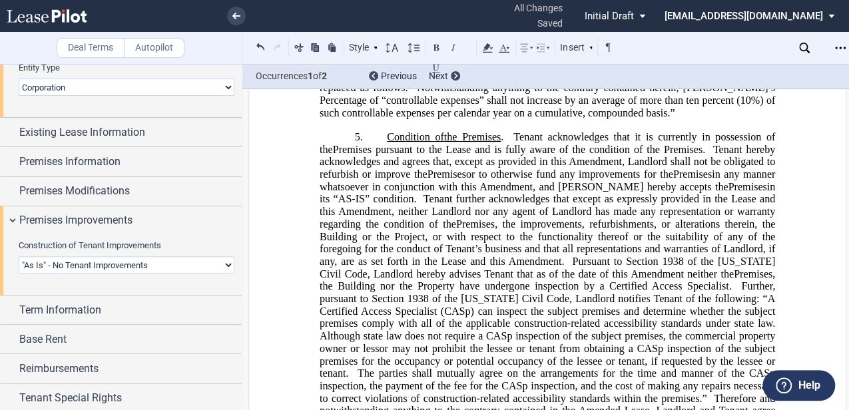
click at [158, 264] on select "Landlord Constructs Tenant Improvements Tenant Constructs Tenant Improvements "…" at bounding box center [127, 264] width 216 height 17
select select "landlord"
click at [19, 256] on select "Landlord Constructs Tenant Improvements Tenant Constructs Tenant Improvements "…" at bounding box center [127, 264] width 216 height 17
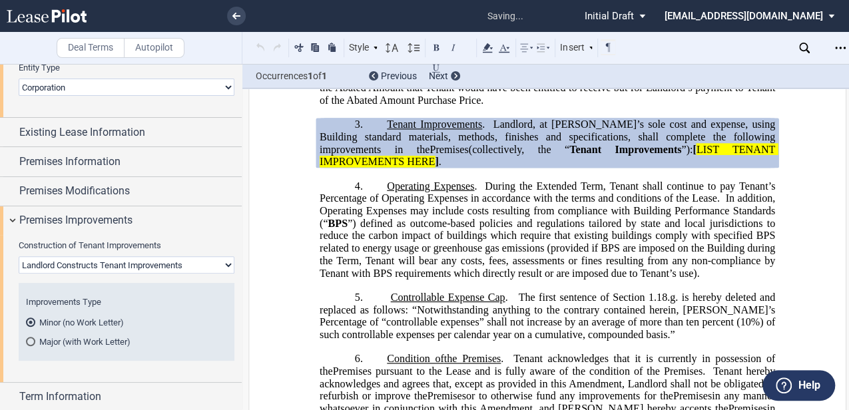
scroll to position [929, 0]
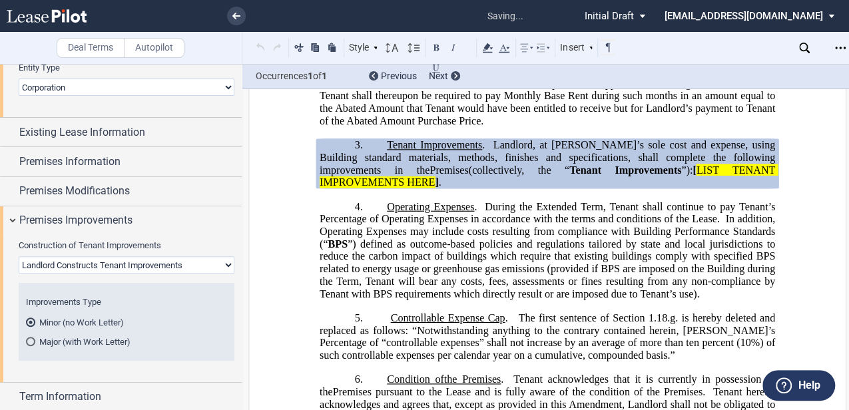
click at [514, 276] on span "”) defined as outcome-based policies and regulations tailored by state and loca…" at bounding box center [549, 268] width 458 height 61
click at [546, 299] on span "”) defined as outcome-based policies and regulations tailored by state and loca…" at bounding box center [549, 268] width 458 height 61
click at [595, 269] on span "”) defined as outcome-based policies and regulations tailored by state and loca…" at bounding box center [549, 268] width 458 height 61
click at [587, 188] on span "LIST TENANT IMPROVEMENTS HERE" at bounding box center [549, 176] width 458 height 24
click at [596, 176] on span "Landlord, at [PERSON_NAME]’s sole cost and expense, using Building standard mat…" at bounding box center [549, 157] width 458 height 37
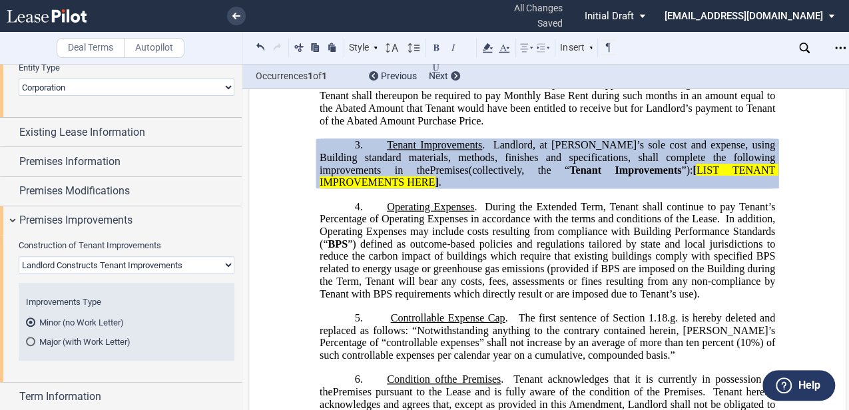
click at [438, 189] on span "]" at bounding box center [436, 183] width 3 height 12
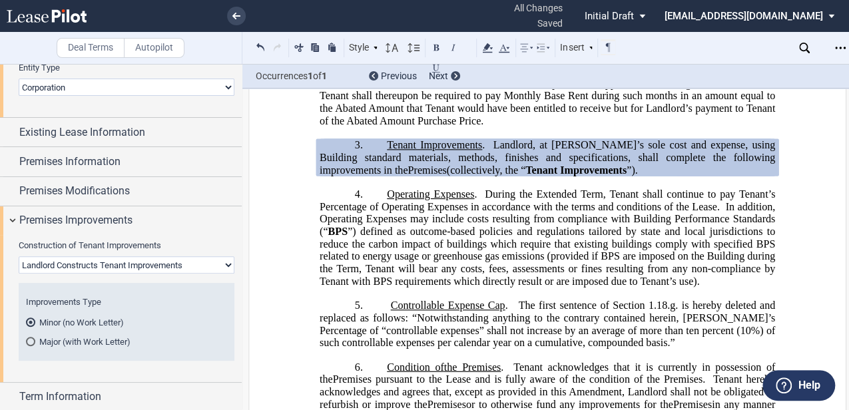
click at [447, 176] on span "(collectively, the “" at bounding box center [486, 170] width 79 height 12
click at [477, 212] on span "During the Extended Term, Tenant shall continue to pay Tenant’s Percentage of O…" at bounding box center [549, 200] width 458 height 24
click at [584, 212] on span "During the Extended Term, Tenant shall continue to pay Tenant’s Percentage of O…" at bounding box center [549, 200] width 458 height 24
click at [604, 212] on span "During the Extended Term, Tenant shall continue to pay Tenant’s Percentage of O…" at bounding box center [549, 200] width 458 height 24
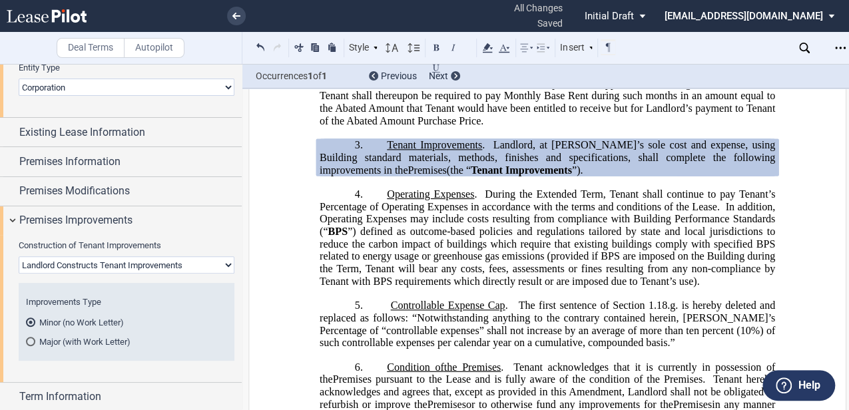
click at [644, 176] on span "Landlord, at [PERSON_NAME]’s sole cost and expense, using Building standard mat…" at bounding box center [549, 157] width 458 height 37
drag, startPoint x: 592, startPoint y: 200, endPoint x: 371, endPoint y: 215, distance: 221.1
click at [371, 177] on p "3. Tenant Improvements . Landlord, at Landlord’s sole cost and expense, using B…" at bounding box center [548, 157] width 456 height 37
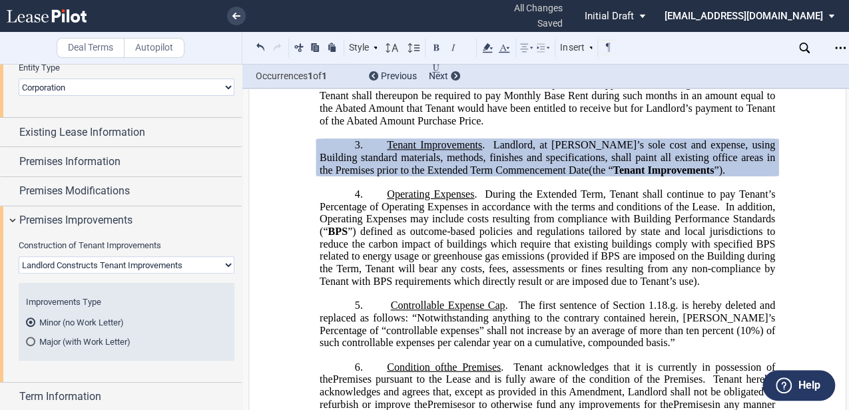
click at [718, 177] on p "3. Tenant Improvements . Landlord, at Landlord’s sole cost and expense, using B…" at bounding box center [548, 157] width 456 height 37
click at [514, 278] on span "”) defined as outcome-based policies and regulations tailored by state and loca…" at bounding box center [549, 255] width 458 height 61
click at [518, 237] on span "In addition, Operating Expenses may include costs resulting from compliance wit…" at bounding box center [549, 219] width 458 height 37
click at [408, 126] on span "Upon Landlord’s payment to Tenant of the Abated Amount Purchase Price with resp…" at bounding box center [549, 95] width 458 height 61
click at [722, 177] on p "3. Tenant Improvements . Landlord, at Landlord’s sole cost and expense, using B…" at bounding box center [548, 157] width 456 height 37
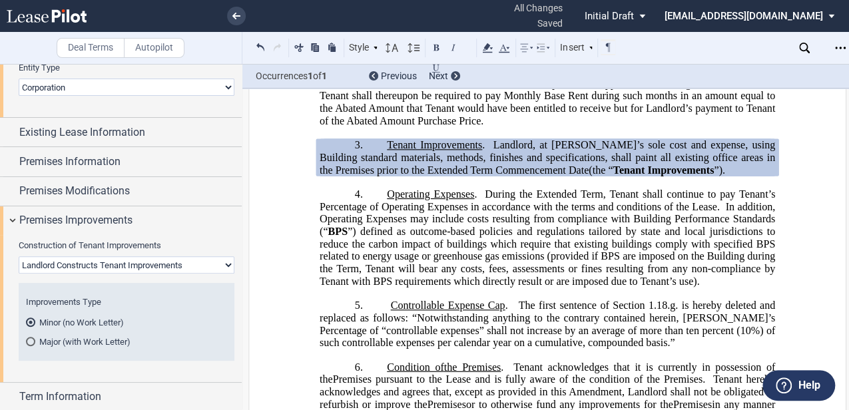
drag, startPoint x: 714, startPoint y: 211, endPoint x: 704, endPoint y: 201, distance: 13.7
click at [696, 176] on span "Landlord, at [PERSON_NAME]’s sole cost and expense, using Building standard mat…" at bounding box center [549, 157] width 458 height 37
click at [714, 177] on p "3. Tenant Improvements . Landlord, at Landlord’s sole cost and expense, using B…" at bounding box center [548, 157] width 456 height 37
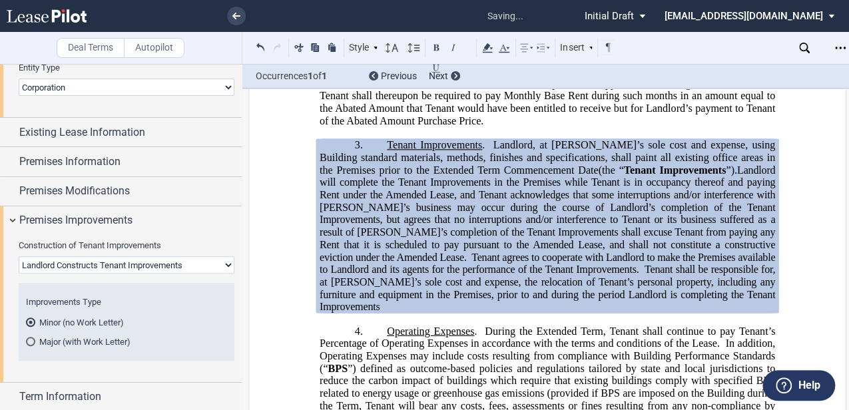
click at [714, 213] on span ". Landlord will complete the Tenant Improvements in the Premises while Tenant i…" at bounding box center [549, 238] width 458 height 149
click at [717, 212] on span "Landlord will complete the Tenant Improvements in the Premises while Tenant is …" at bounding box center [549, 213] width 458 height 99
click at [614, 314] on p "3. Tenant Improvements . Landlord, at Landlord’s sole cost and expense, using B…" at bounding box center [548, 226] width 456 height 175
click at [584, 263] on span "Landlord will complete the Tenant Improvements in the Premises while Tenant is …" at bounding box center [549, 213] width 458 height 99
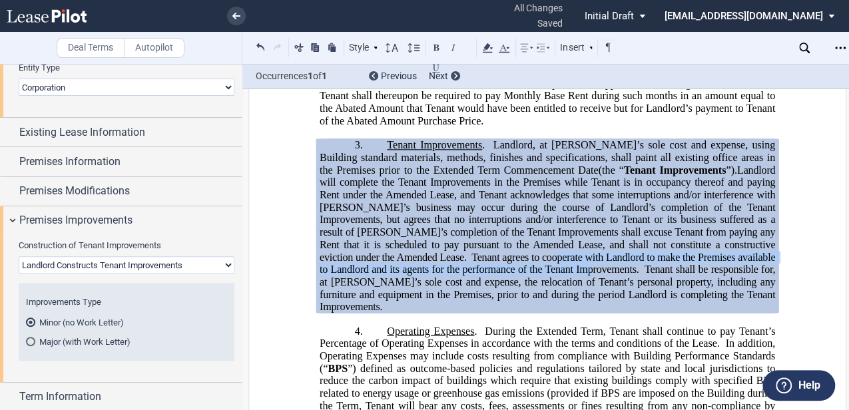
drag, startPoint x: 401, startPoint y: 301, endPoint x: 493, endPoint y: 316, distance: 93.1
click at [484, 275] on span "Tenant agrees to cooperate with Landlord to make the Premises available to Land…" at bounding box center [549, 263] width 458 height 24
click at [506, 313] on span "Tenant shall be responsible for, at [PERSON_NAME]’s sole cost and expense, the …" at bounding box center [549, 288] width 458 height 49
click at [518, 263] on span "Landlord will complete the Tenant Improvements in the Premises while Tenant is …" at bounding box center [549, 213] width 458 height 99
click at [486, 263] on span "Landlord will complete the Tenant Improvements in the Premises while Tenant is …" at bounding box center [549, 213] width 458 height 99
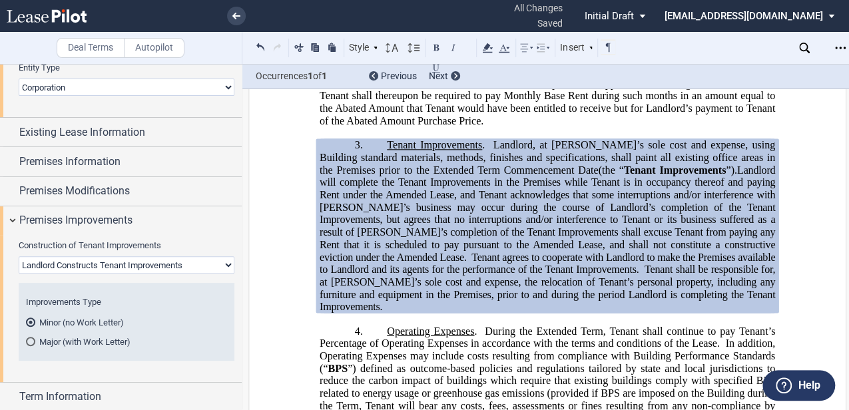
click at [486, 263] on span "Landlord will complete the Tenant Improvements in the Premises while Tenant is …" at bounding box center [549, 213] width 458 height 99
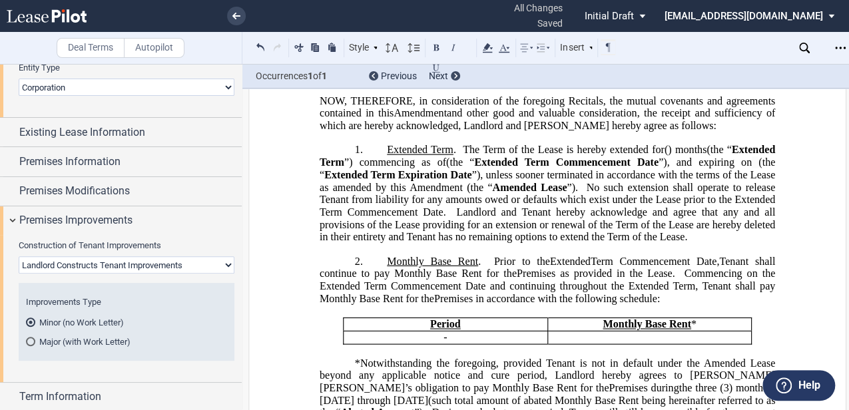
scroll to position [444, 0]
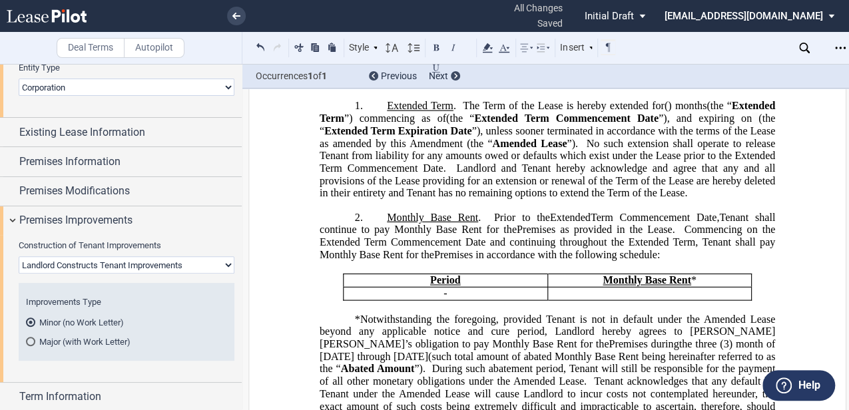
drag, startPoint x: 644, startPoint y: 191, endPoint x: 646, endPoint y: 203, distance: 11.5
click at [644, 191] on span "Landlord and Tenant hereby acknowledge and agree that any and all provisions of…" at bounding box center [549, 181] width 458 height 37
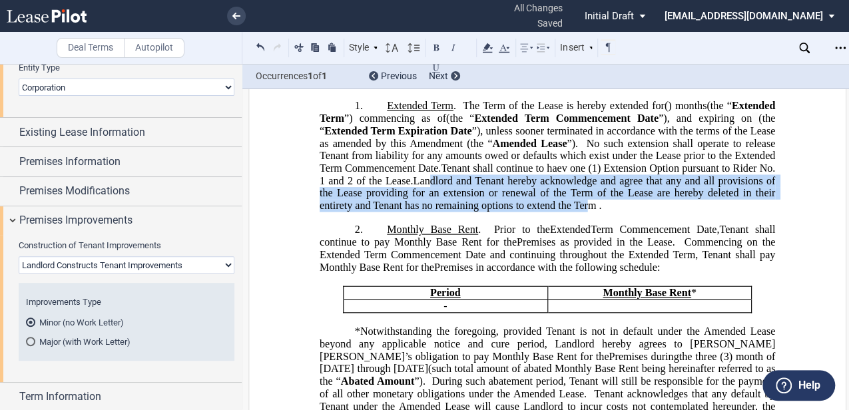
drag, startPoint x: 604, startPoint y: 200, endPoint x: 745, endPoint y: 223, distance: 143.0
click at [745, 211] on span "Landlord and Tenant hereby acknowledge and agree that any and all provisions of…" at bounding box center [549, 193] width 458 height 37
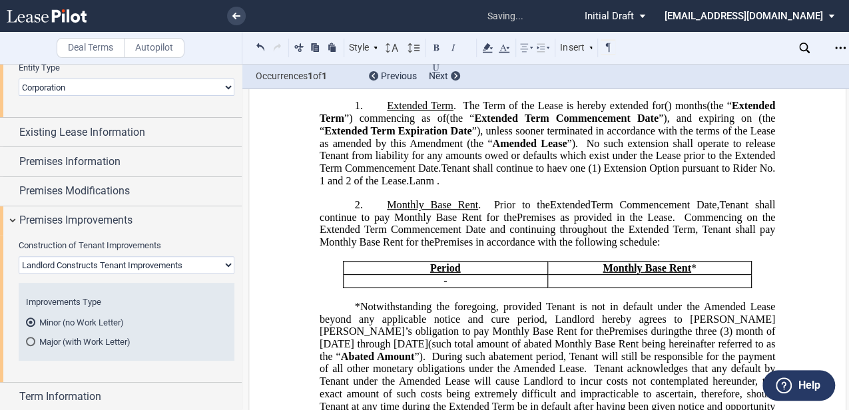
click at [440, 187] on span "Lanm ." at bounding box center [424, 181] width 31 height 12
drag, startPoint x: 588, startPoint y: 181, endPoint x: 610, endPoint y: 180, distance: 22.7
click at [588, 174] on span "No such extension shall operate to release Tenant from liability for any amount…" at bounding box center [549, 155] width 458 height 37
click at [492, 170] on span "No such extension shall operate to release Tenant from liability for any amount…" at bounding box center [549, 155] width 458 height 37
click at [739, 187] on span "Tenant shall continue to haev one (1) Extension Option pursuant to Rider No. 1 …" at bounding box center [549, 175] width 458 height 24
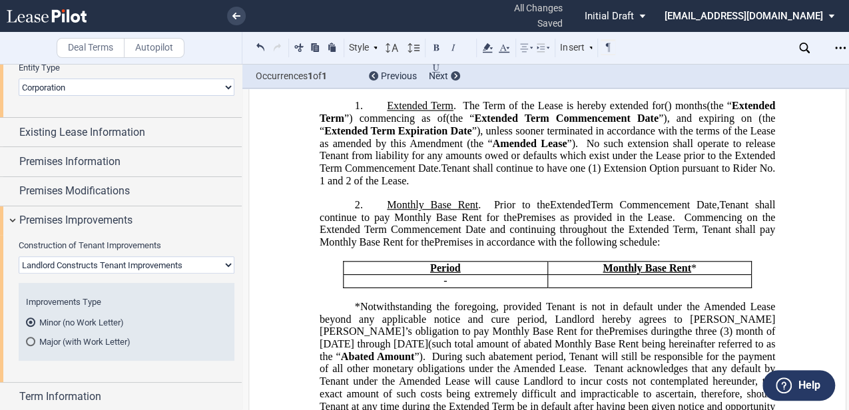
click at [699, 148] on span "”), unless sooner terminated in accordance with the terms of the Lease as amend…" at bounding box center [549, 137] width 458 height 24
drag, startPoint x: 517, startPoint y: 199, endPoint x: 541, endPoint y: 250, distance: 57.2
click at [518, 187] on span "Tenant shall continue to have one (1) Extension Option pursuant to Rider No. 1 …" at bounding box center [549, 175] width 458 height 24
drag, startPoint x: 447, startPoint y: 201, endPoint x: 494, endPoint y: 199, distance: 46.7
click at [494, 187] on span "Tenant shall continue to have one (1) Extension Option pursuant to Rider No. 1 …" at bounding box center [549, 175] width 458 height 24
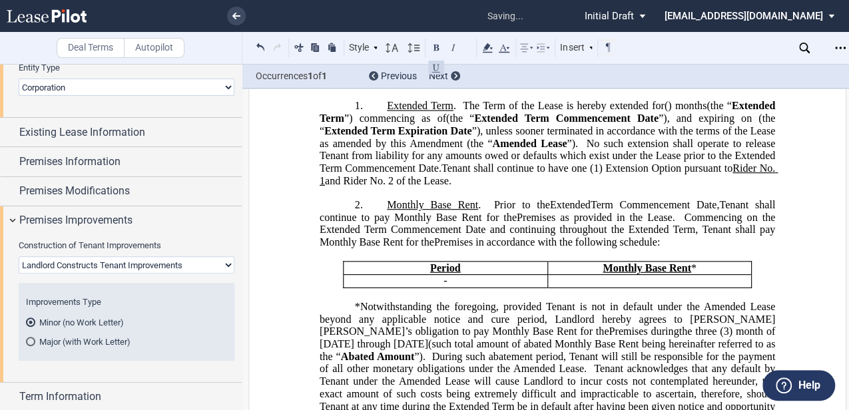
click at [538, 187] on span "Tenant shall continue to have one (1) Extension Option pursuant to ﻿ Rider No. …" at bounding box center [549, 175] width 458 height 24
drag, startPoint x: 524, startPoint y: 201, endPoint x: 553, endPoint y: 200, distance: 29.3
click at [558, 187] on span "Tenant shall continue to have one (1) Extension Option pursuant to Rider No. 1 …" at bounding box center [549, 175] width 458 height 24
drag, startPoint x: 517, startPoint y: 201, endPoint x: 565, endPoint y: 200, distance: 48.0
click at [565, 187] on span "Tenant shall continue to have one (1) Extension Option pursuant to Rider No. 1 …" at bounding box center [549, 175] width 458 height 24
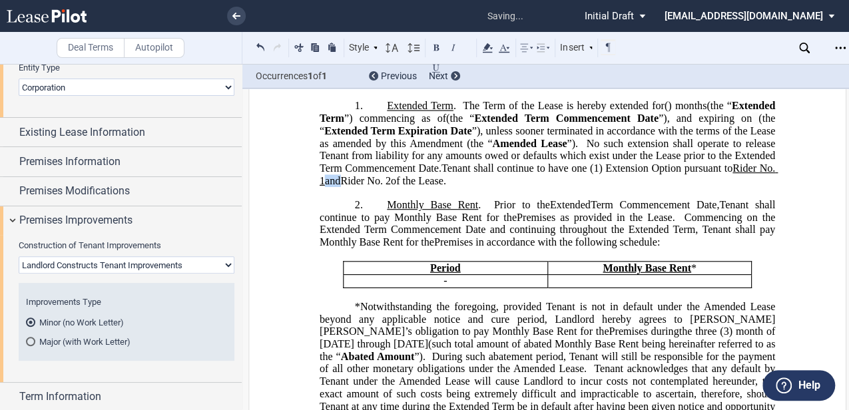
click at [560, 174] on span "No such extension shall operate to release Tenant from liability for any amount…" at bounding box center [549, 155] width 458 height 37
click at [566, 172] on span "No such extension shall operate to release Tenant from liability for any amount…" at bounding box center [549, 155] width 458 height 37
drag, startPoint x: 518, startPoint y: 202, endPoint x: 568, endPoint y: 204, distance: 49.3
click at [568, 187] on span "Tenant shall continue to have one (1) Extension Option pursuant to Rider No. 1 …" at bounding box center [549, 175] width 458 height 24
click at [548, 149] on span "”), unless sooner terminated in accordance with the terms of the Lease as amend…" at bounding box center [549, 137] width 458 height 24
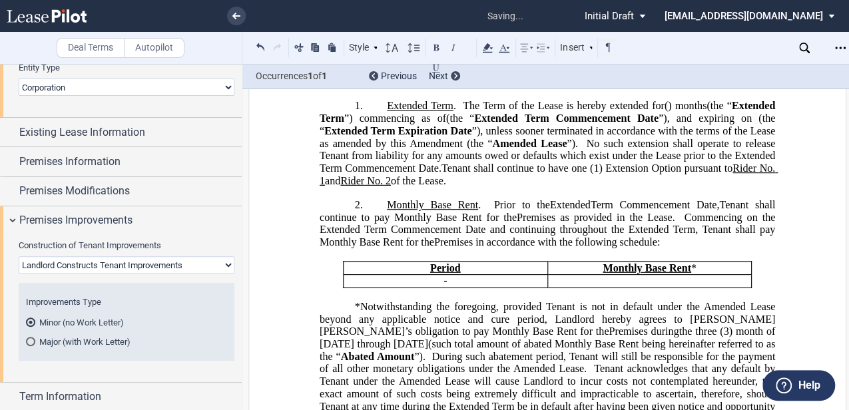
click at [548, 245] on span "Commencing on the Extended Term Commencement Date and continuing throughout the…" at bounding box center [549, 229] width 458 height 37
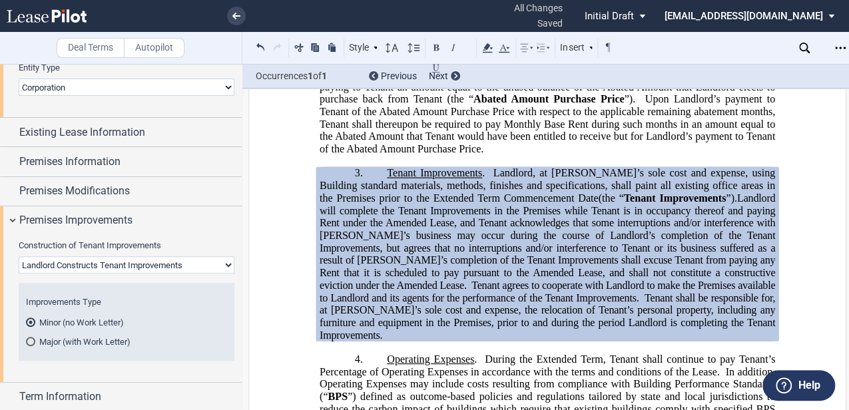
scroll to position [933, 0]
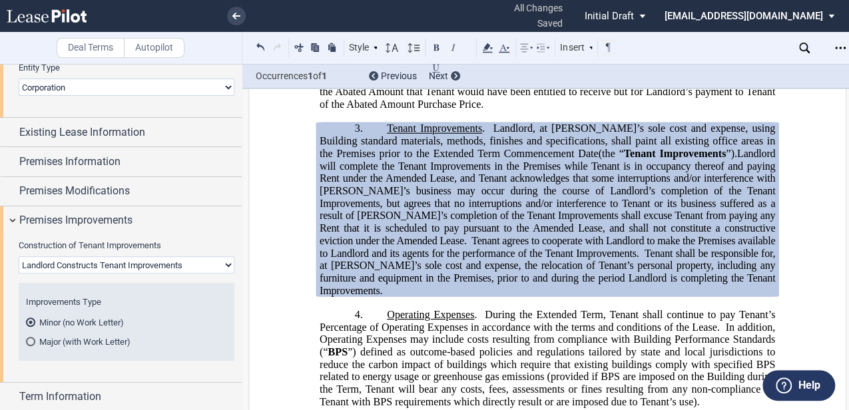
click at [532, 238] on span "Landlord will complete the Tenant Improvements in the Premises while Tenant is …" at bounding box center [549, 196] width 458 height 99
click at [376, 212] on span "Landlord will complete the Tenant Improvements in the Premises while Tenant is …" at bounding box center [549, 196] width 458 height 99
click at [501, 244] on span "Landlord will complete the Tenant Improvements in the Premises while Tenant is …" at bounding box center [549, 196] width 458 height 99
drag, startPoint x: 368, startPoint y: 184, endPoint x: 570, endPoint y: 183, distance: 201.9
click at [570, 183] on p "3. Tenant Improvements . Landlord, at Landlord’s sole cost and expense, using B…" at bounding box center [548, 210] width 456 height 175
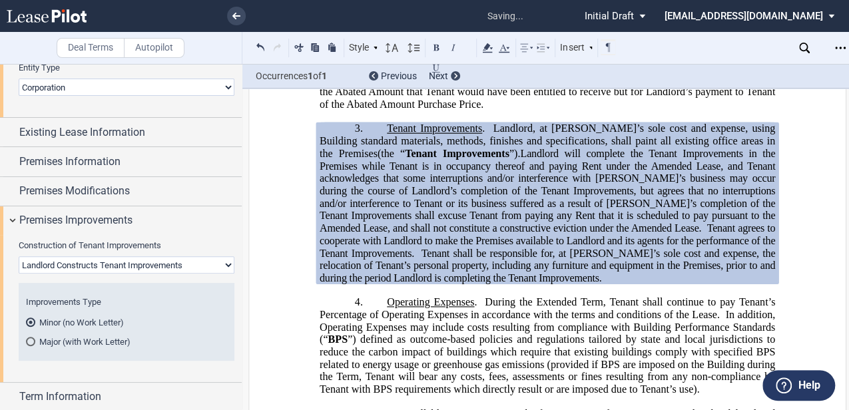
click at [495, 185] on span ". Landlord will complete the Tenant Improvements in the Premises while Tenant i…" at bounding box center [549, 215] width 458 height 137
click at [510, 159] on span "”)" at bounding box center [514, 153] width 9 height 12
click at [522, 223] on span "Landlord will complete the Tenant Improvements in the Premises while Tenant is …" at bounding box center [549, 190] width 458 height 87
click at [570, 215] on span "Landlord will complete the Tenant Improvements in the Premises while Tenant is …" at bounding box center [549, 190] width 458 height 87
click at [656, 229] on span "Landlord will complete the Tenant Improvements in the Premises while Tenant is …" at bounding box center [549, 190] width 458 height 87
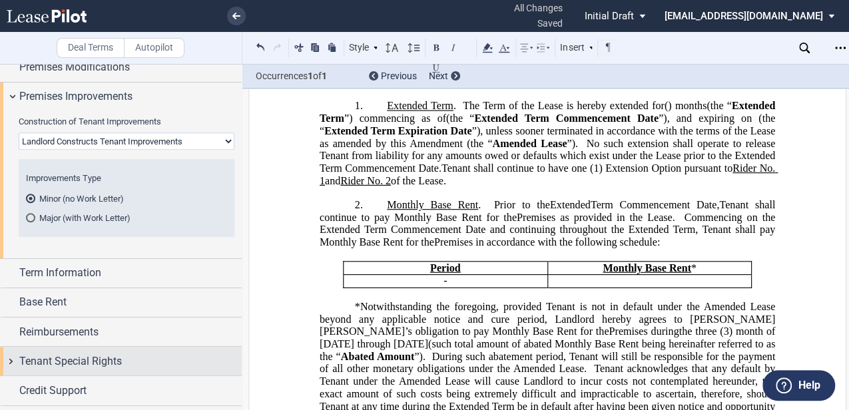
scroll to position [362, 0]
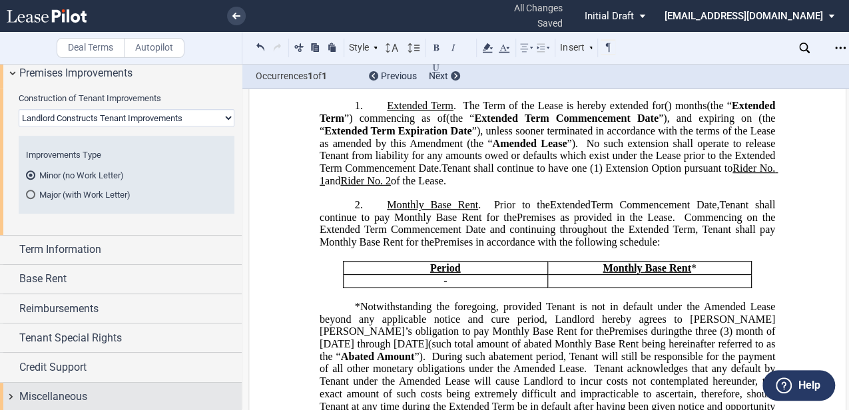
click at [99, 390] on div "Miscellaneous" at bounding box center [130, 397] width 223 height 16
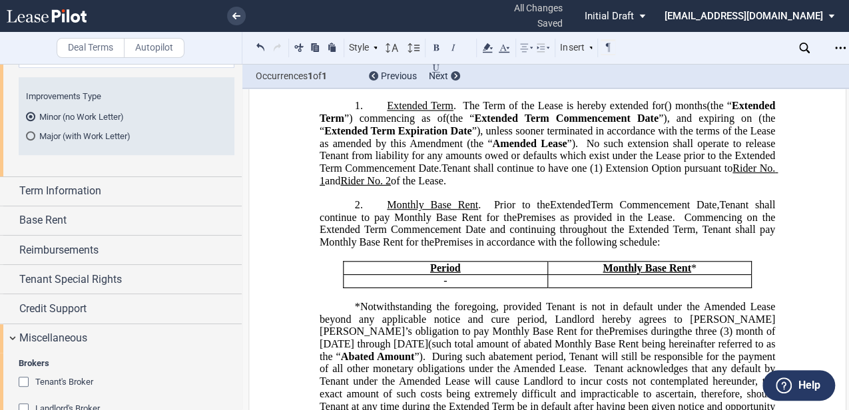
click at [78, 377] on span "Tenant's Broker" at bounding box center [64, 382] width 58 height 10
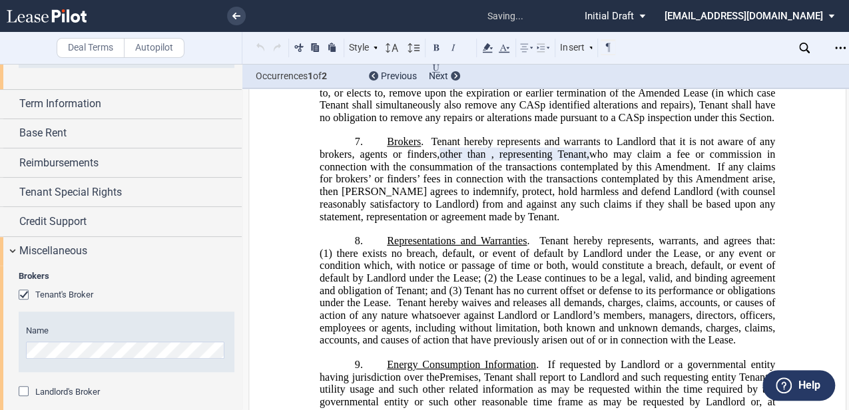
scroll to position [517, 0]
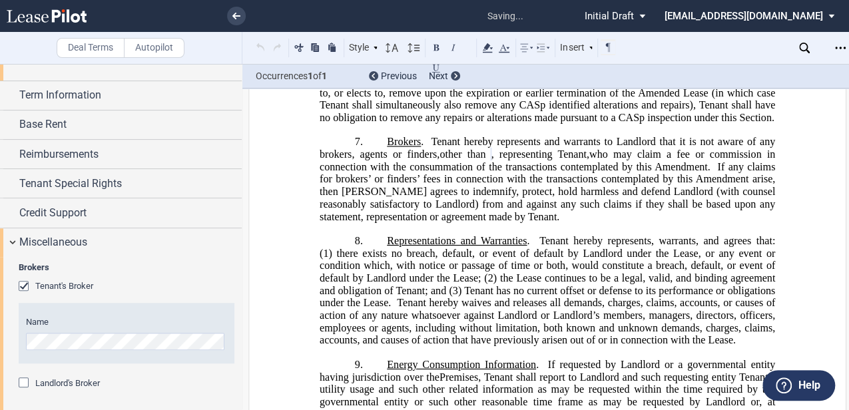
click at [72, 384] on span "Landlord's Broker" at bounding box center [67, 383] width 65 height 10
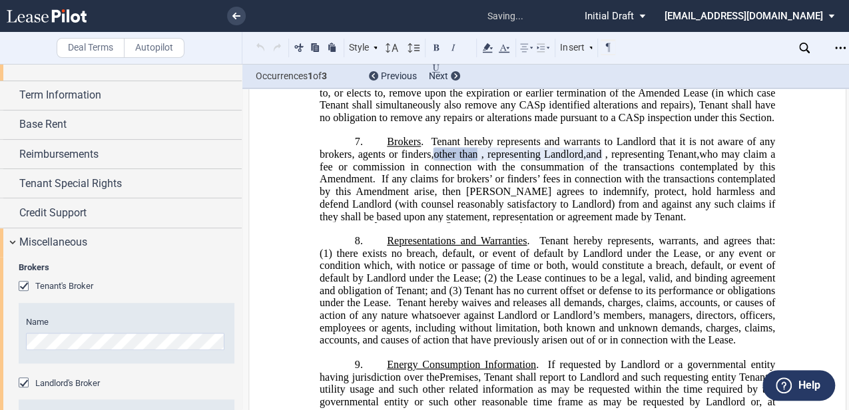
scroll to position [587, 0]
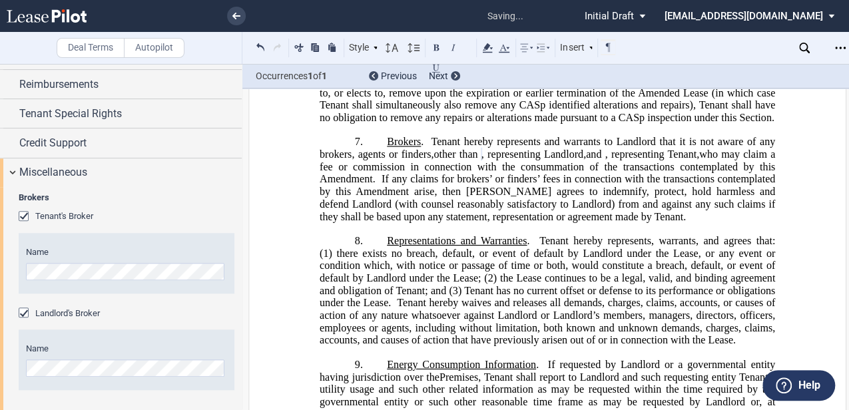
click at [381, 223] on span "If any claims for brokers’ or finders’ fees in connection with the transactions…" at bounding box center [549, 197] width 458 height 49
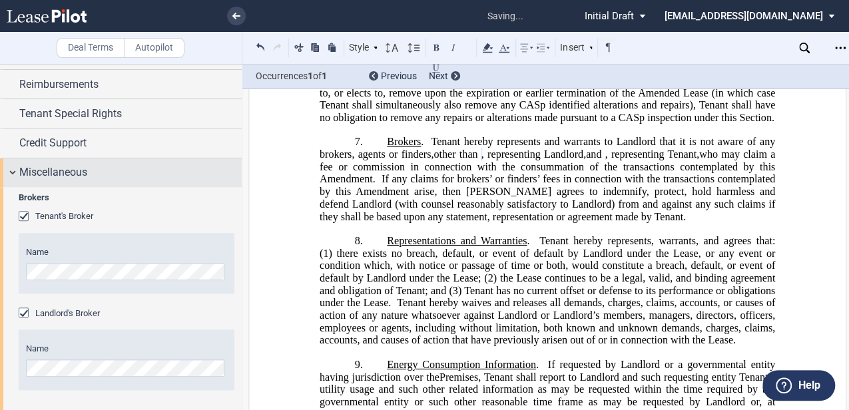
click at [97, 181] on div "Miscellaneous" at bounding box center [121, 173] width 242 height 29
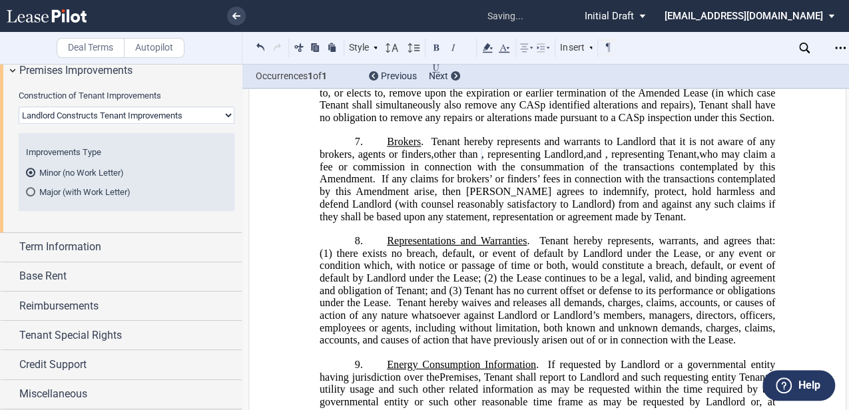
scroll to position [362, 0]
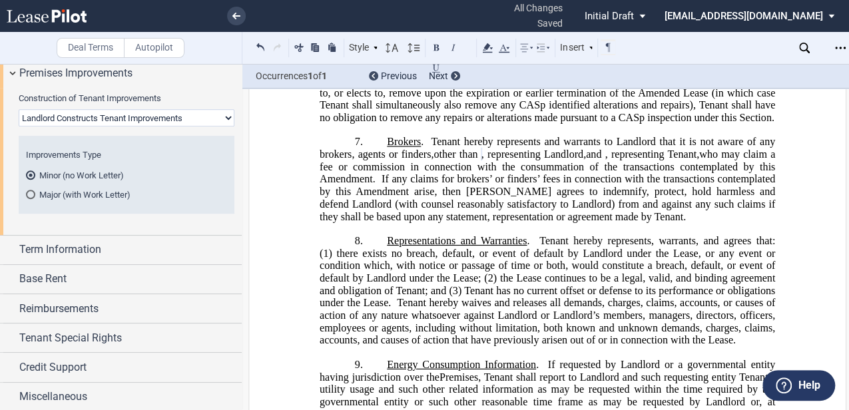
drag, startPoint x: 492, startPoint y: 170, endPoint x: 469, endPoint y: 230, distance: 64.1
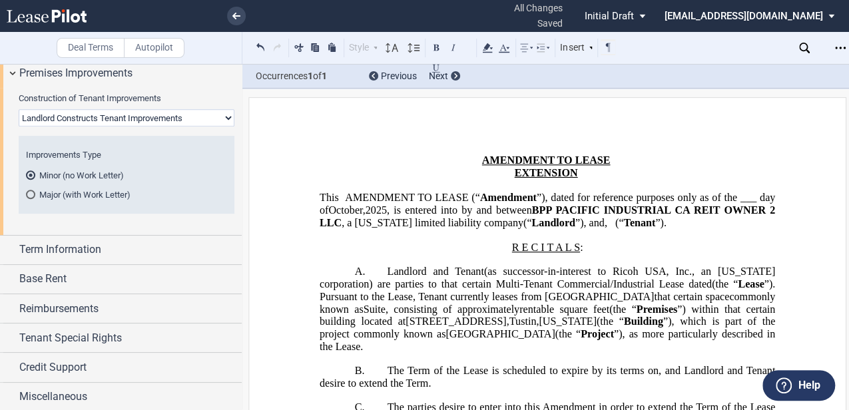
scroll to position [0, 0]
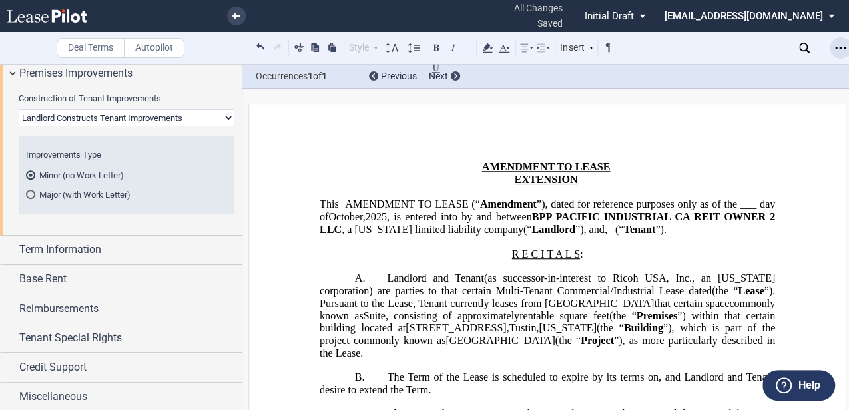
click at [847, 49] on div "Open Lease options menu" at bounding box center [840, 47] width 21 height 21
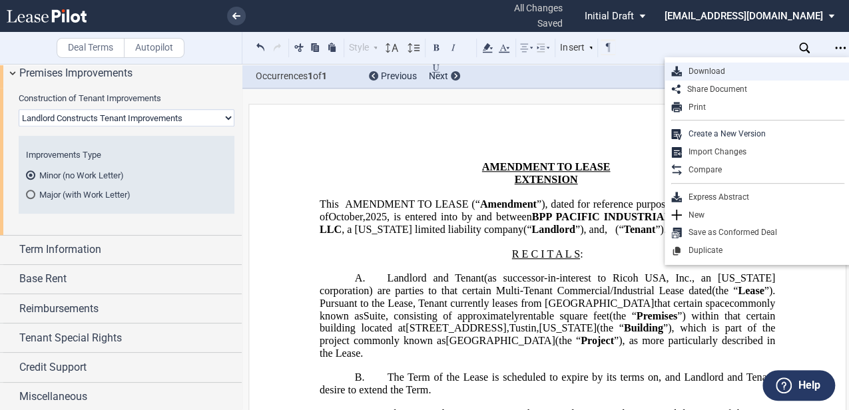
click at [750, 67] on div "Download" at bounding box center [763, 71] width 163 height 11
